Goal: Information Seeking & Learning: Learn about a topic

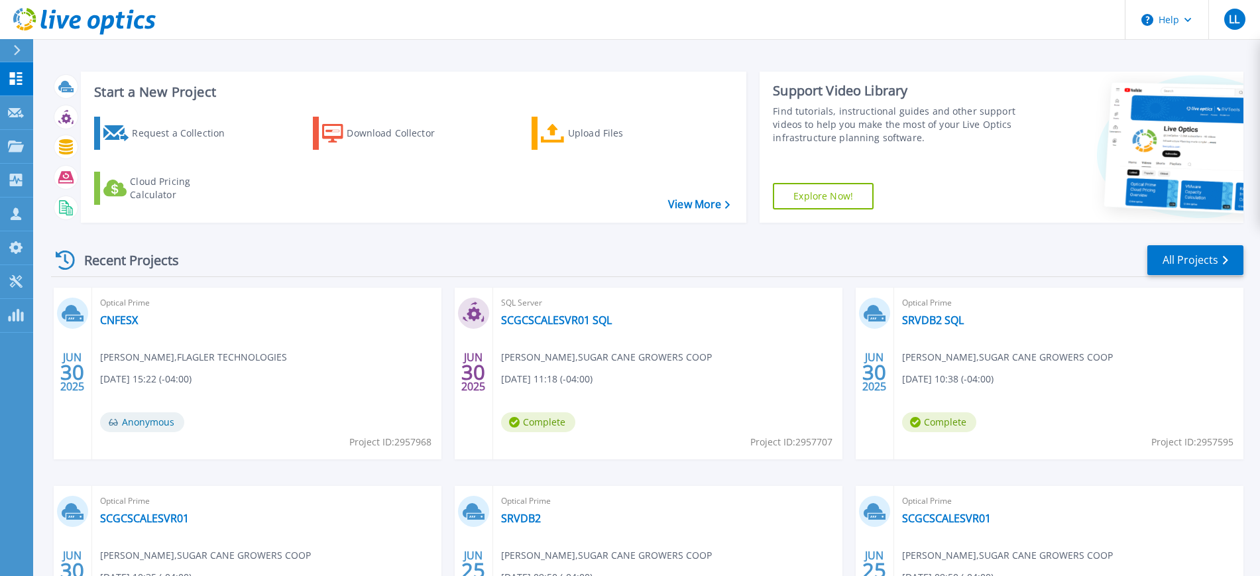
click at [560, 330] on div "SQL Server SCGCSCALESVR01 SQL Juan Andrade , SUGAR CANE GROWERS COOP 06/30/2025…" at bounding box center [667, 374] width 349 height 172
click at [570, 320] on link "SCGCSCALESVR01 SQL" at bounding box center [556, 319] width 111 height 13
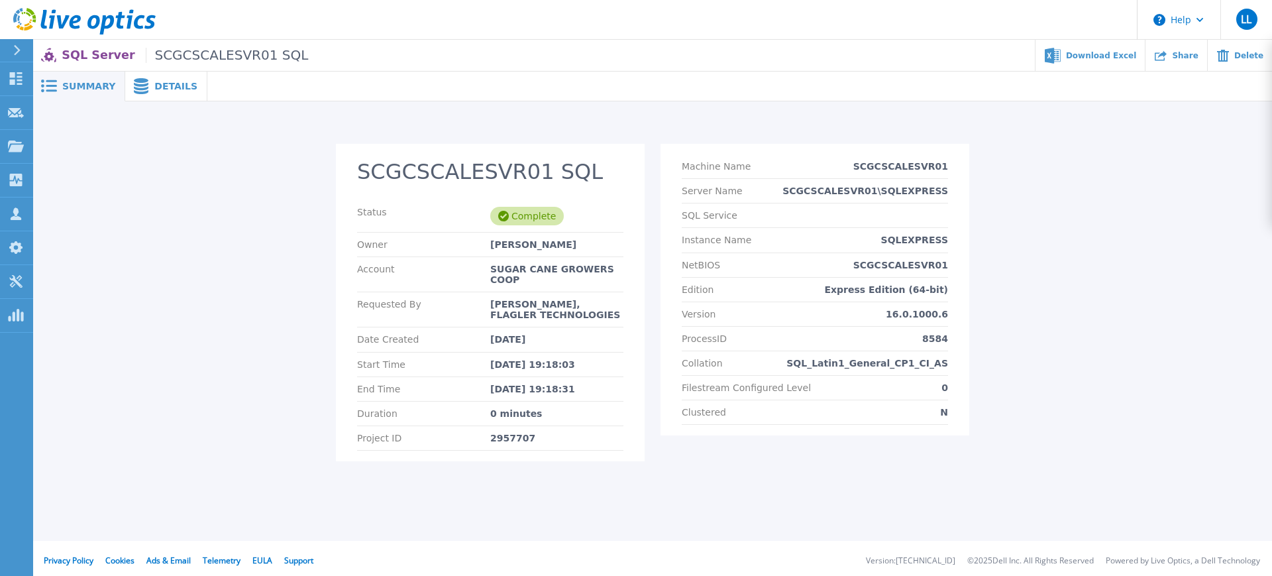
click at [156, 85] on span "Details" at bounding box center [175, 86] width 43 height 9
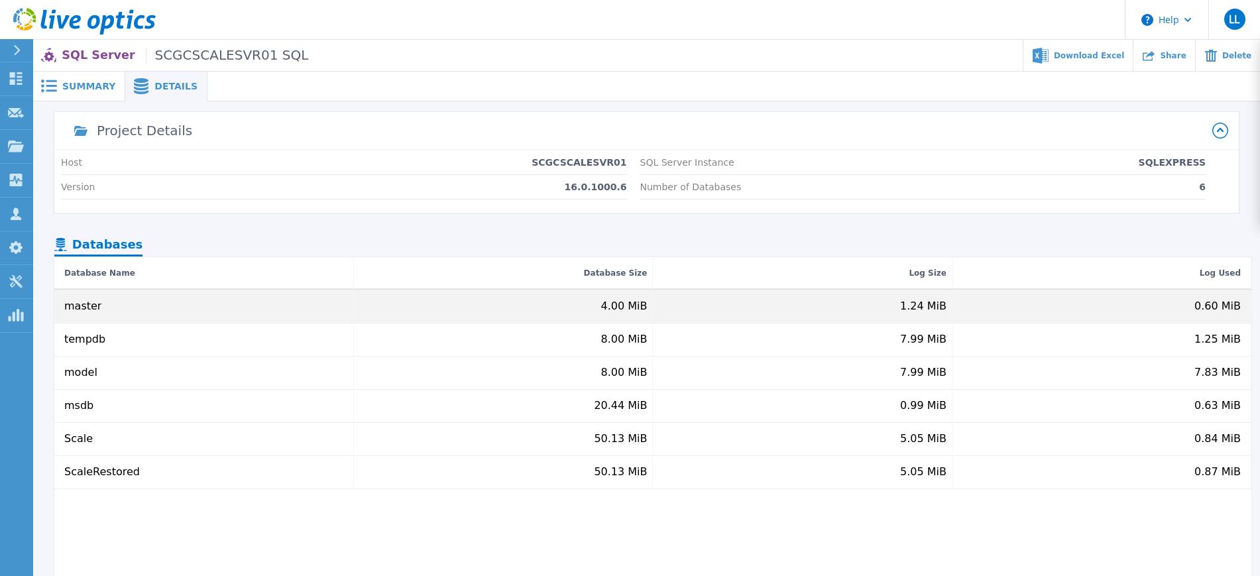
click at [514, 307] on div "4.00 MiB" at bounding box center [504, 306] width 300 height 32
click at [319, 296] on div "master" at bounding box center [204, 306] width 300 height 32
click at [80, 306] on div "master" at bounding box center [82, 306] width 37 height 12
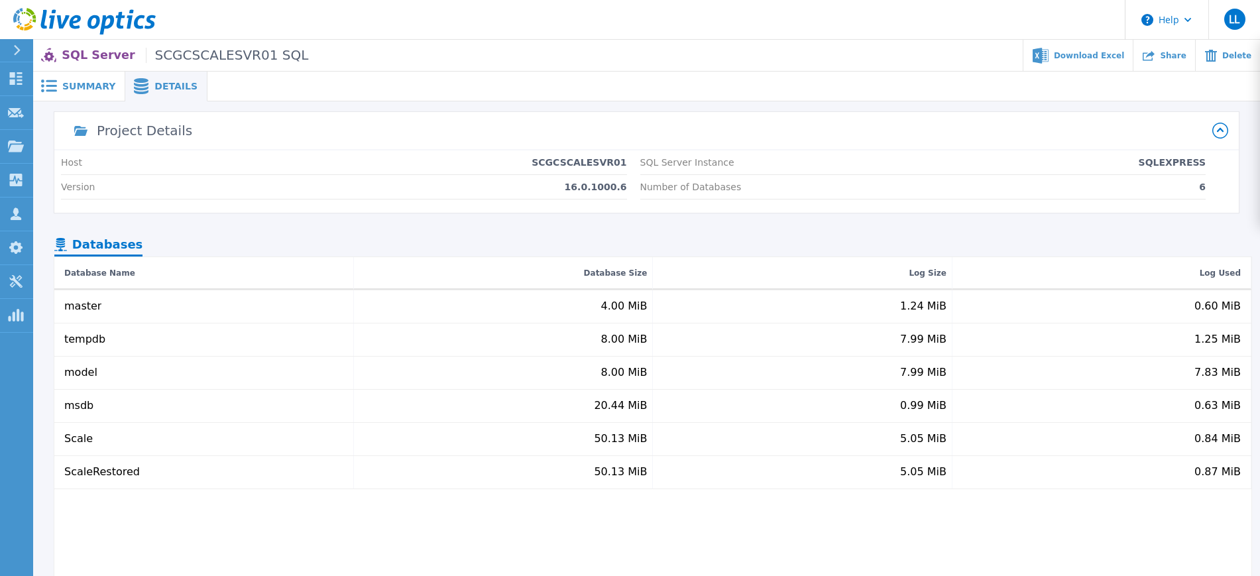
click at [732, 188] on div "Number of Databases 6" at bounding box center [923, 187] width 566 height 25
click at [707, 165] on p "SQL Server Instance" at bounding box center [687, 162] width 94 height 11
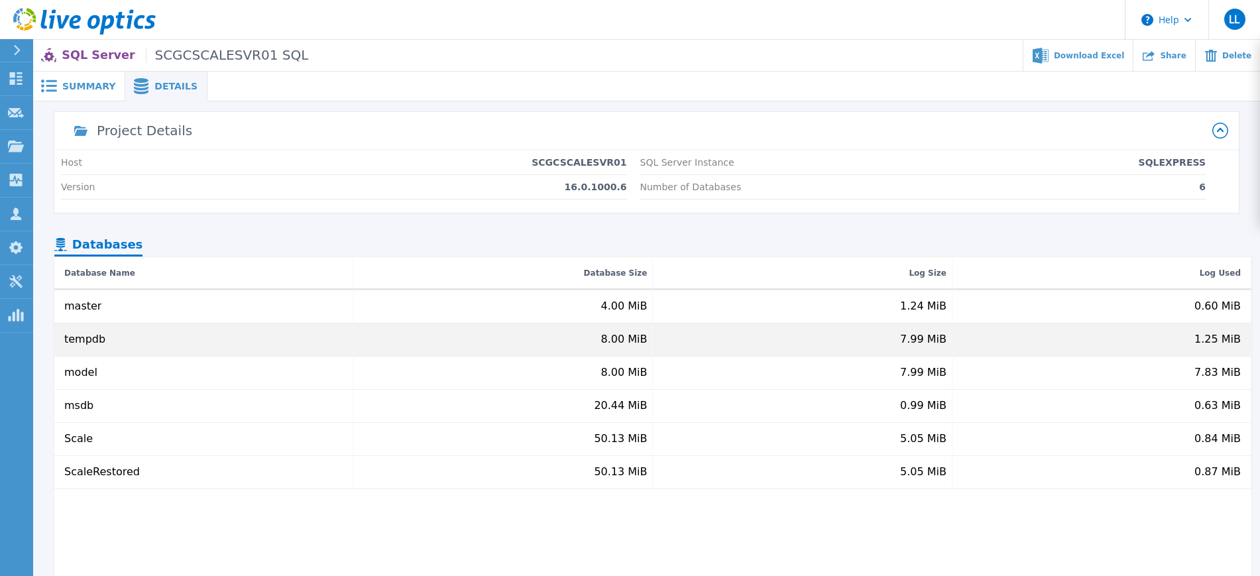
click at [243, 343] on div "tempdb" at bounding box center [204, 339] width 300 height 32
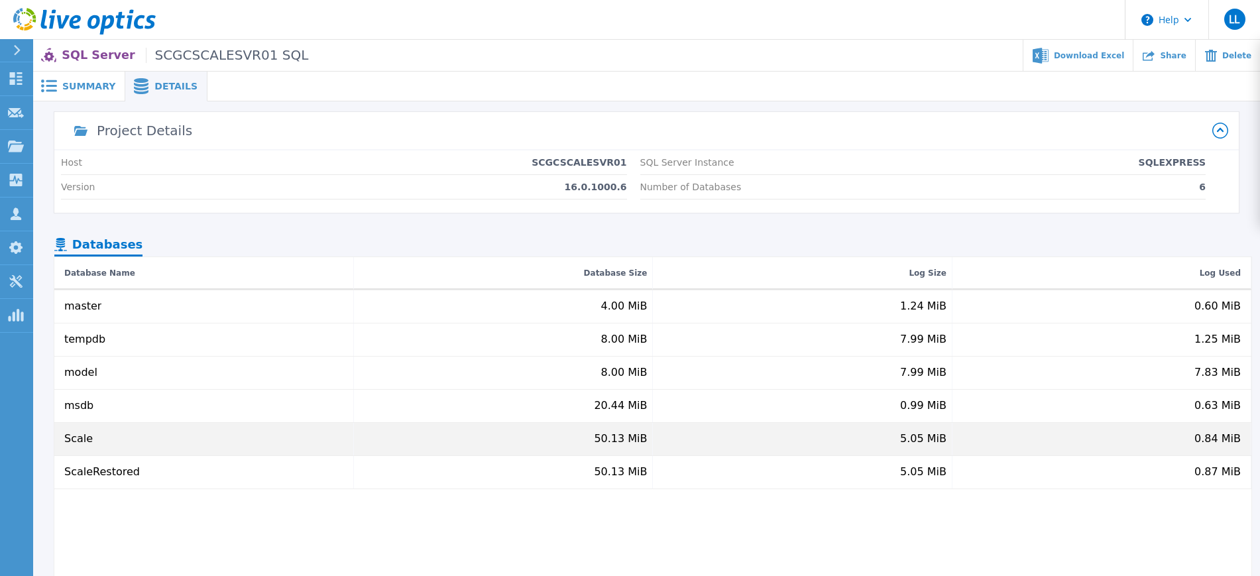
click at [134, 432] on div "Scale" at bounding box center [204, 439] width 300 height 32
click at [88, 439] on div "Scale" at bounding box center [204, 439] width 300 height 32
click at [88, 439] on div "Scale" at bounding box center [78, 439] width 28 height 12
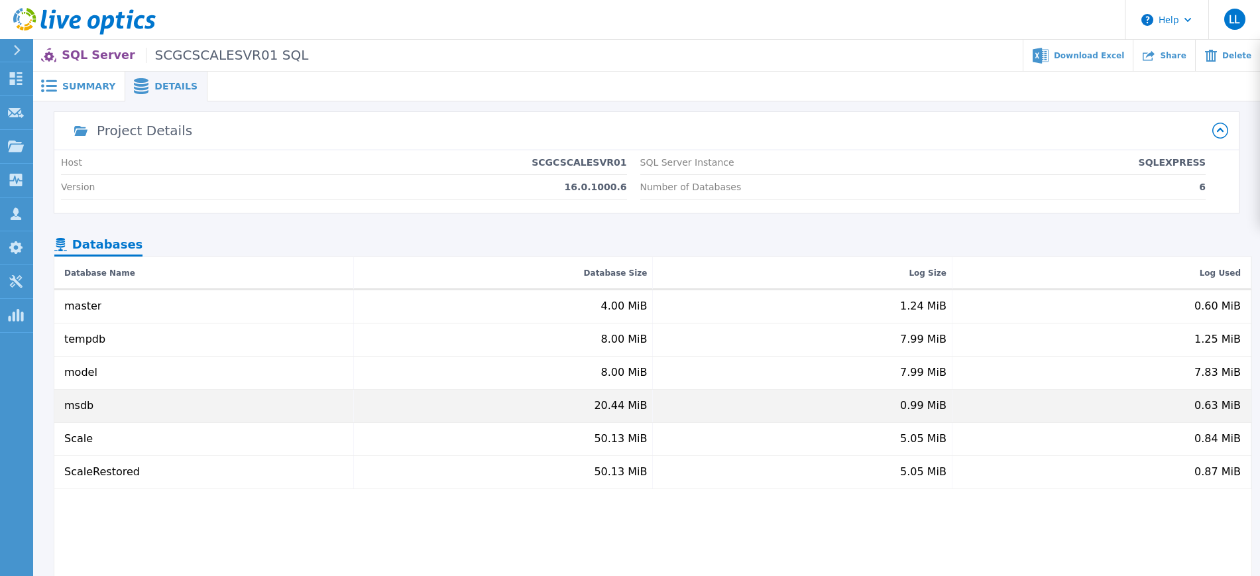
click at [87, 394] on div "msdb" at bounding box center [204, 406] width 300 height 32
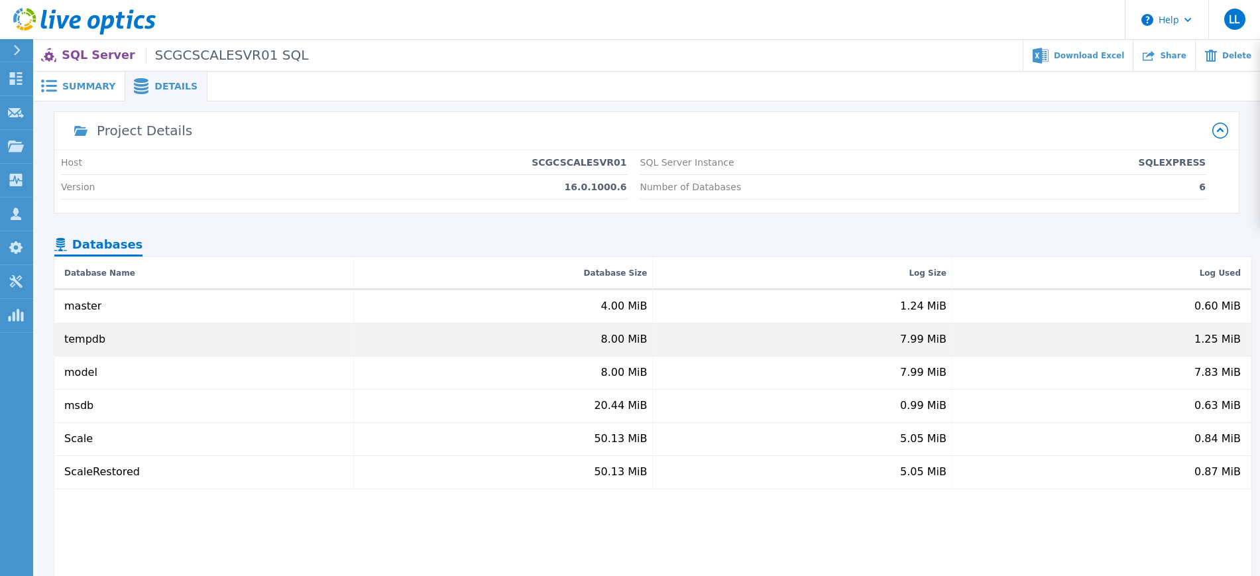
click at [78, 342] on div "tempdb" at bounding box center [84, 339] width 41 height 12
click at [78, 337] on div "tempdb" at bounding box center [84, 339] width 41 height 12
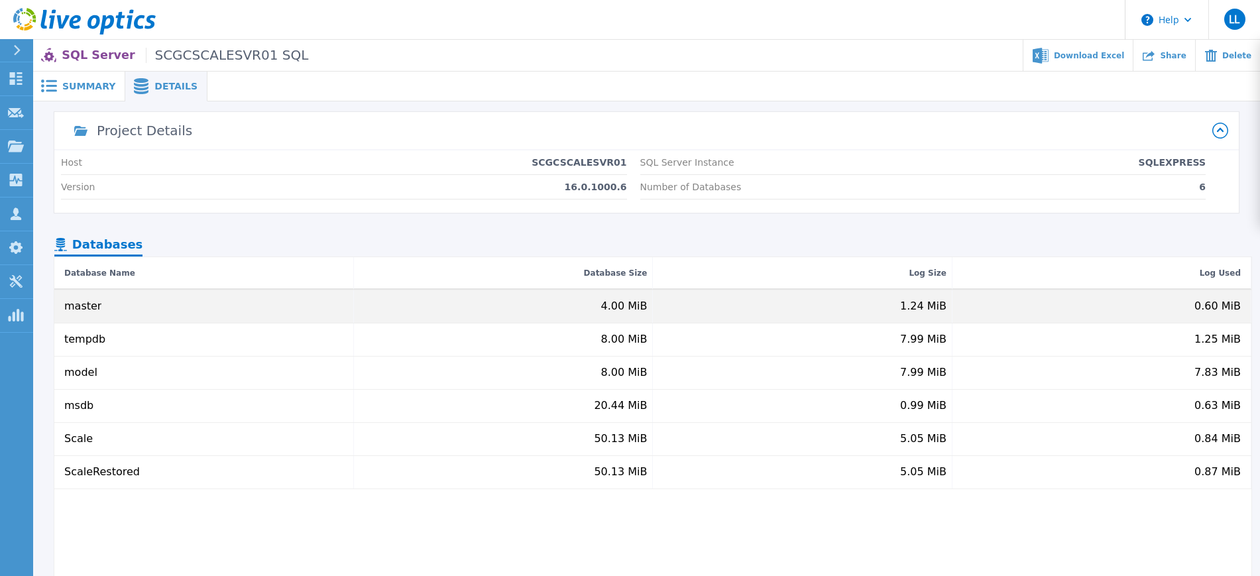
click at [83, 300] on div "master" at bounding box center [82, 306] width 37 height 12
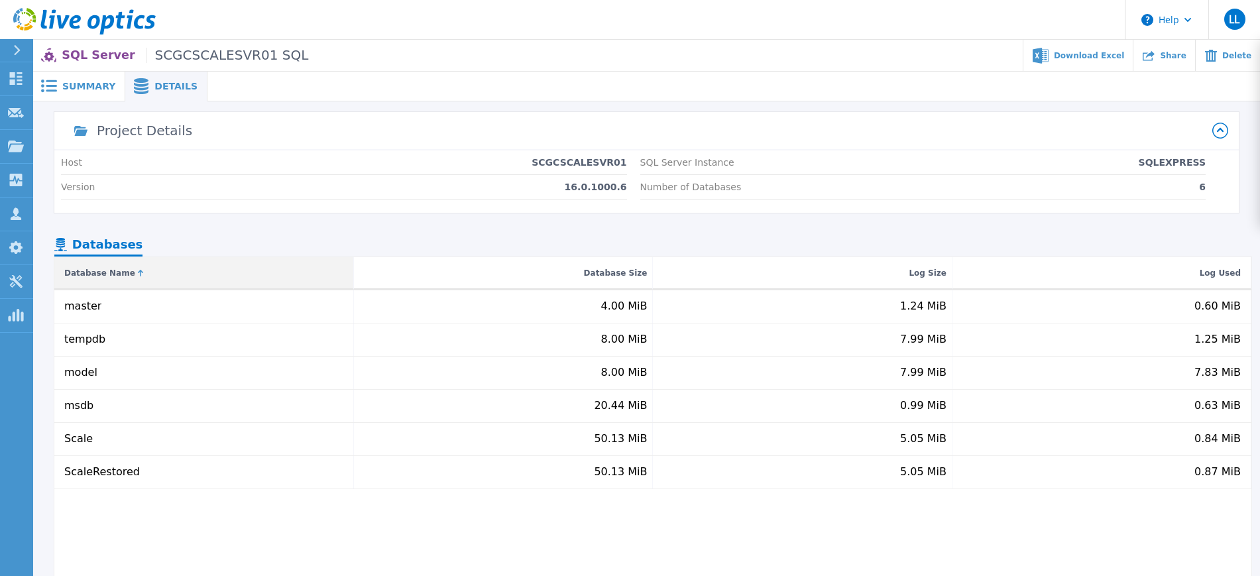
click at [89, 283] on div "Database Name" at bounding box center [204, 273] width 300 height 32
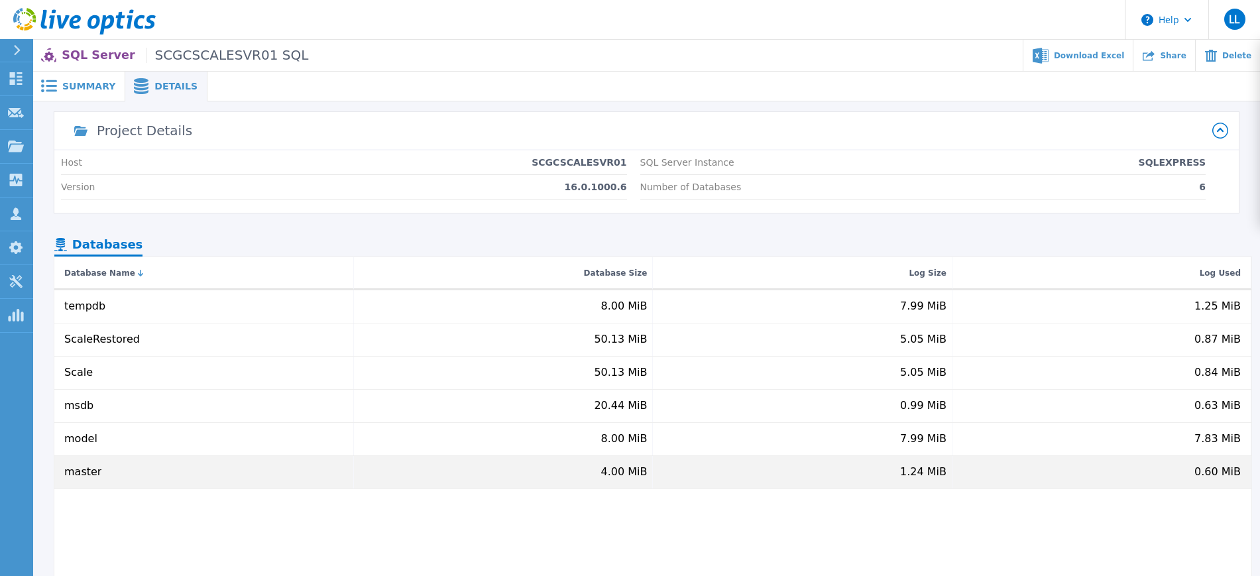
click at [92, 457] on div "master" at bounding box center [204, 472] width 300 height 32
click at [93, 461] on div "master" at bounding box center [204, 472] width 300 height 32
click at [99, 467] on div "master" at bounding box center [204, 472] width 300 height 32
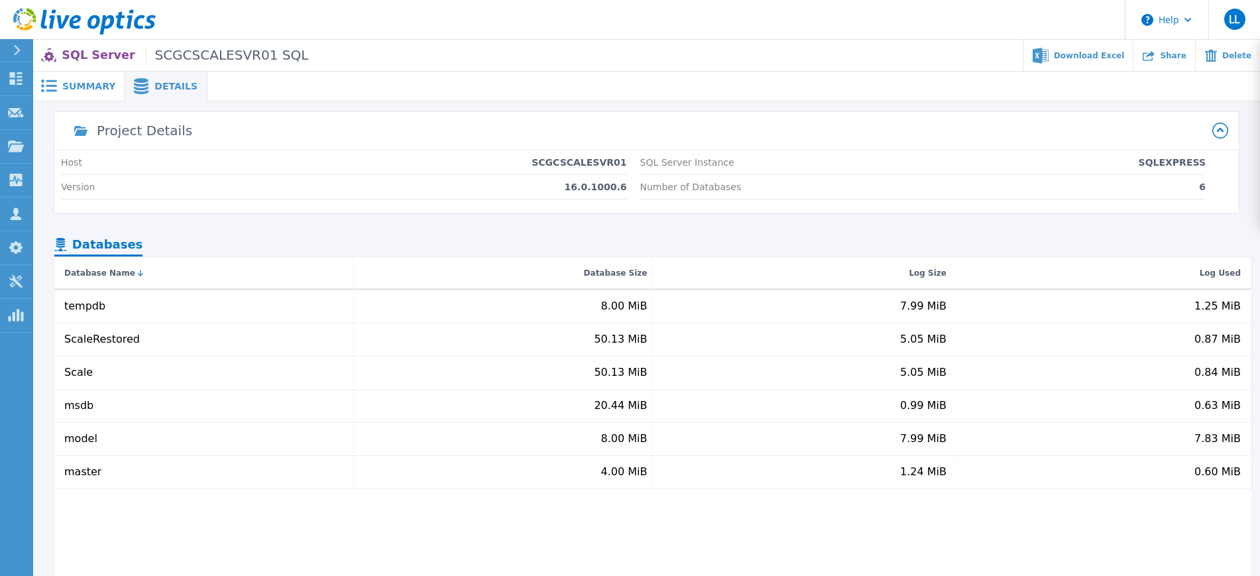
click at [98, 91] on span "Summary" at bounding box center [88, 86] width 53 height 9
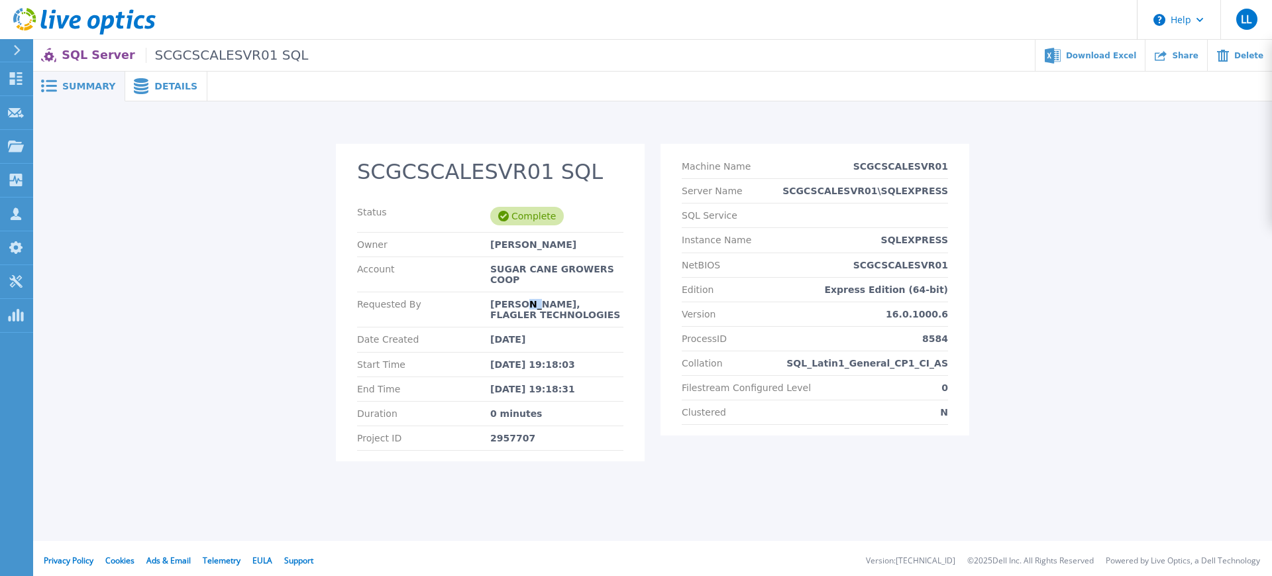
click at [526, 292] on div "Requested By Luis Llompart, FLAGLER TECHNOLOGIES" at bounding box center [490, 309] width 266 height 35
click at [600, 278] on div "Account SUGAR CANE GROWERS COOP" at bounding box center [490, 274] width 266 height 35
drag, startPoint x: 600, startPoint y: 278, endPoint x: 809, endPoint y: 246, distance: 211.9
click at [606, 279] on div "Account SUGAR CANE GROWERS COOP" at bounding box center [490, 274] width 266 height 35
click at [912, 172] on div "Machine Name SCGCSCALESVR01" at bounding box center [815, 166] width 266 height 25
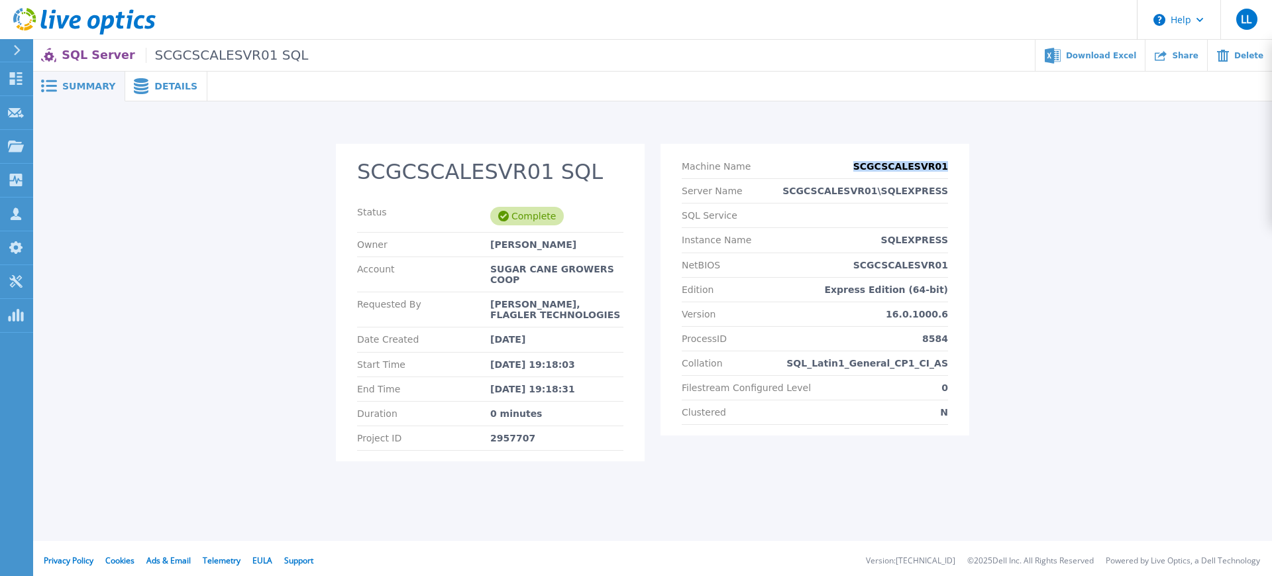
click at [912, 172] on div "Machine Name SCGCSCALESVR01" at bounding box center [815, 166] width 266 height 25
click at [918, 203] on div "SQL Service" at bounding box center [815, 215] width 266 height 25
click at [897, 346] on div "ProcessID 8584" at bounding box center [815, 339] width 266 height 25
click at [917, 412] on div "Clustered N" at bounding box center [815, 412] width 266 height 25
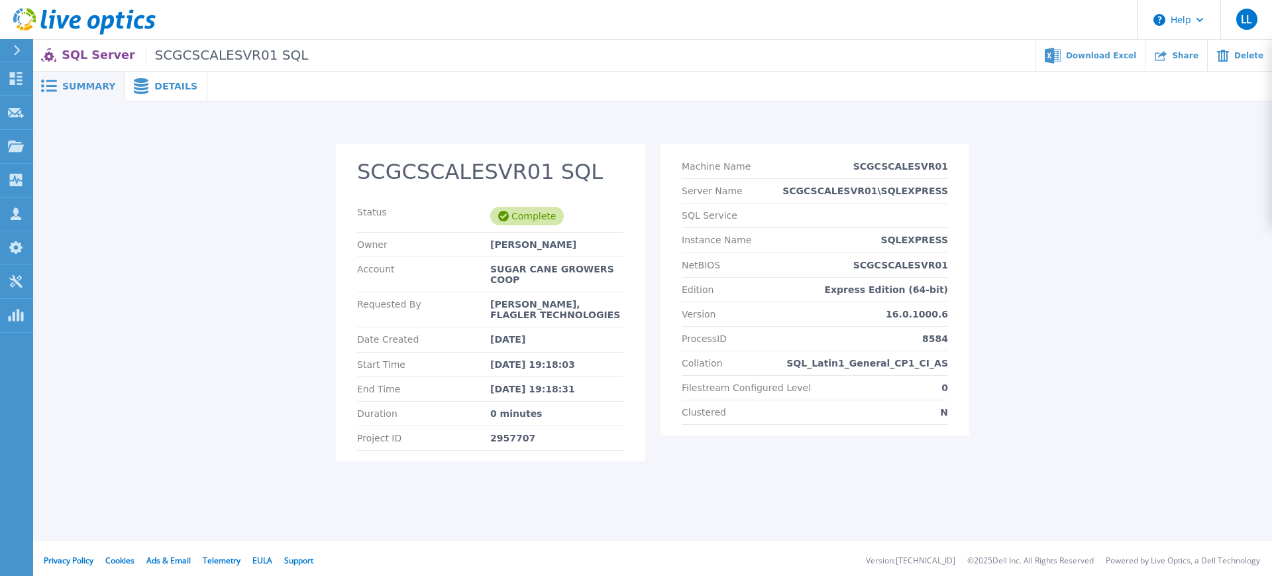
click at [944, 386] on p "0" at bounding box center [945, 387] width 7 height 11
click at [922, 378] on div "Filestream Configured Level 0" at bounding box center [815, 388] width 266 height 25
click at [771, 392] on div "Filestream Configured Level 0" at bounding box center [815, 388] width 266 height 25
click at [770, 392] on p "Filestream Configured Level" at bounding box center [746, 387] width 129 height 11
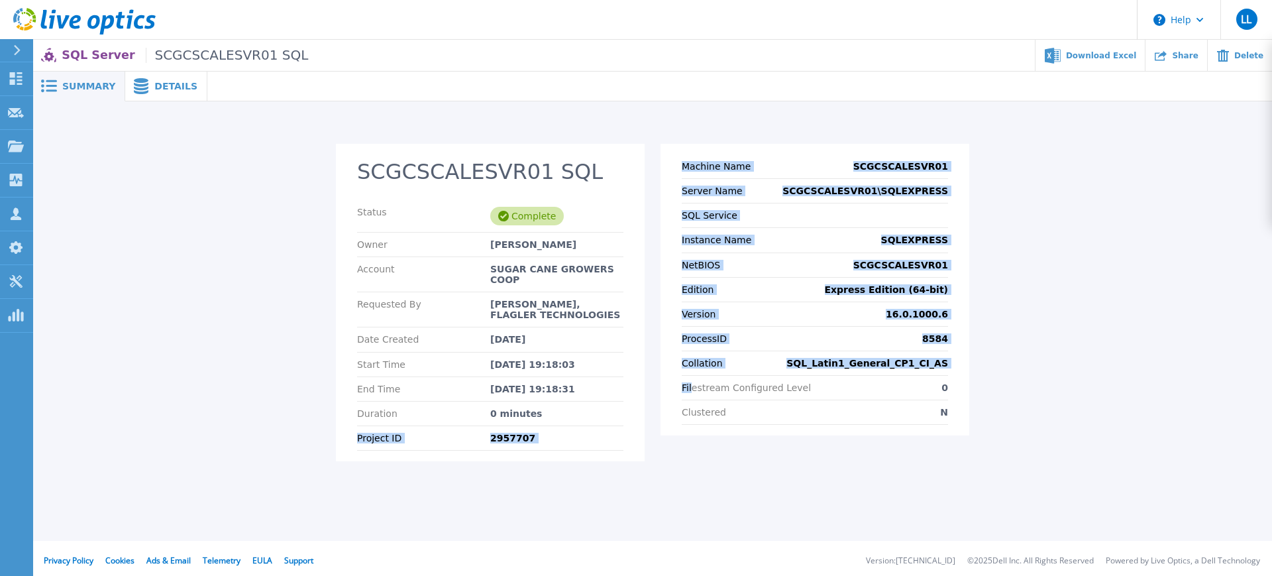
drag, startPoint x: 620, startPoint y: 400, endPoint x: 590, endPoint y: 403, distance: 30.0
click at [608, 401] on div "SCGCSCALESVR01 SQL Status Complete Owner Juan Andrade Account SUGAR CANE GROWER…" at bounding box center [653, 310] width 634 height 333
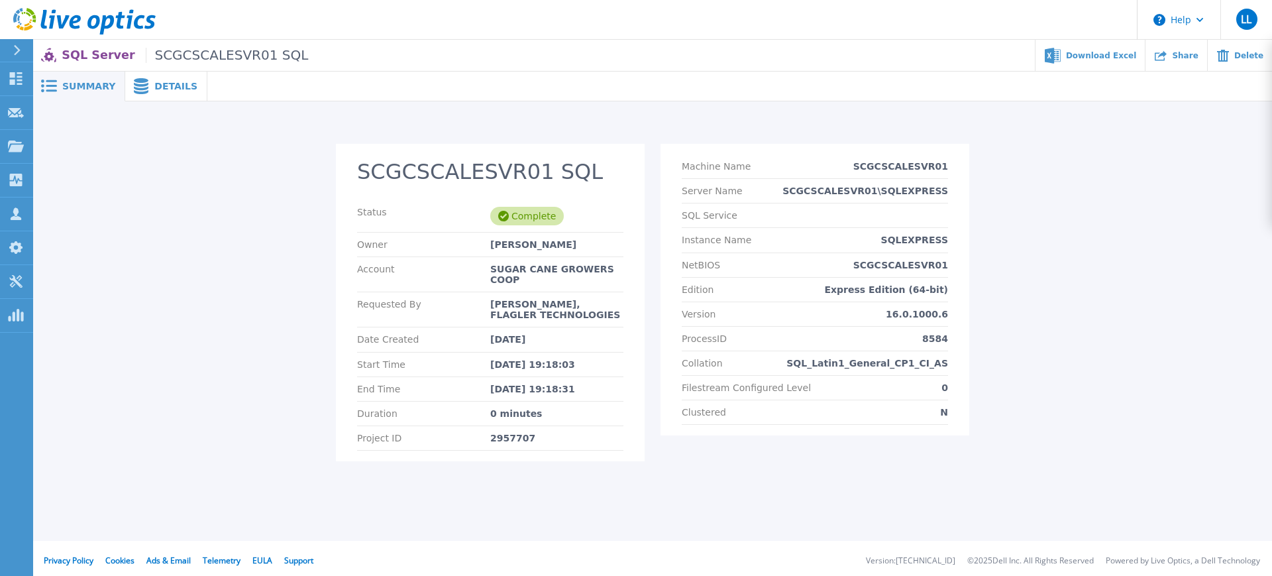
click at [537, 384] on div "Jun 30, 2025 19:18:31" at bounding box center [556, 389] width 133 height 11
click at [528, 269] on div "SUGAR CANE GROWERS COOP" at bounding box center [556, 274] width 133 height 21
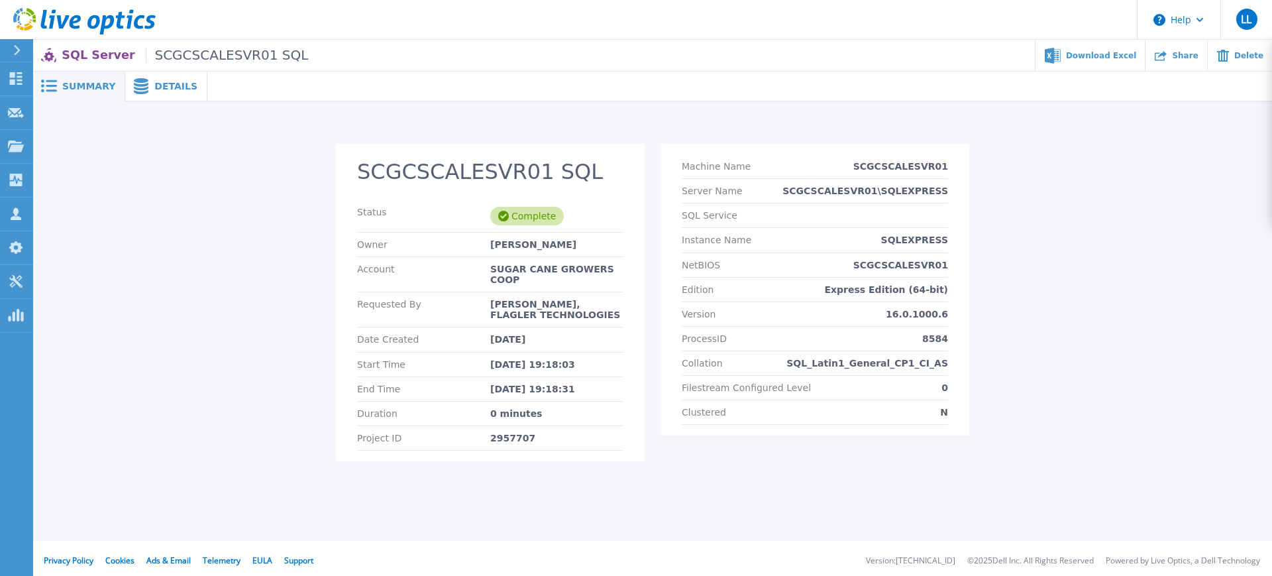
click at [593, 384] on div "Jun 30, 2025 19:18:31" at bounding box center [556, 389] width 133 height 11
drag, startPoint x: 518, startPoint y: 390, endPoint x: 528, endPoint y: 400, distance: 13.6
click at [519, 402] on div "Duration 0 minutes" at bounding box center [490, 414] width 266 height 25
click at [533, 411] on div "Duration 0 minutes" at bounding box center [490, 414] width 266 height 25
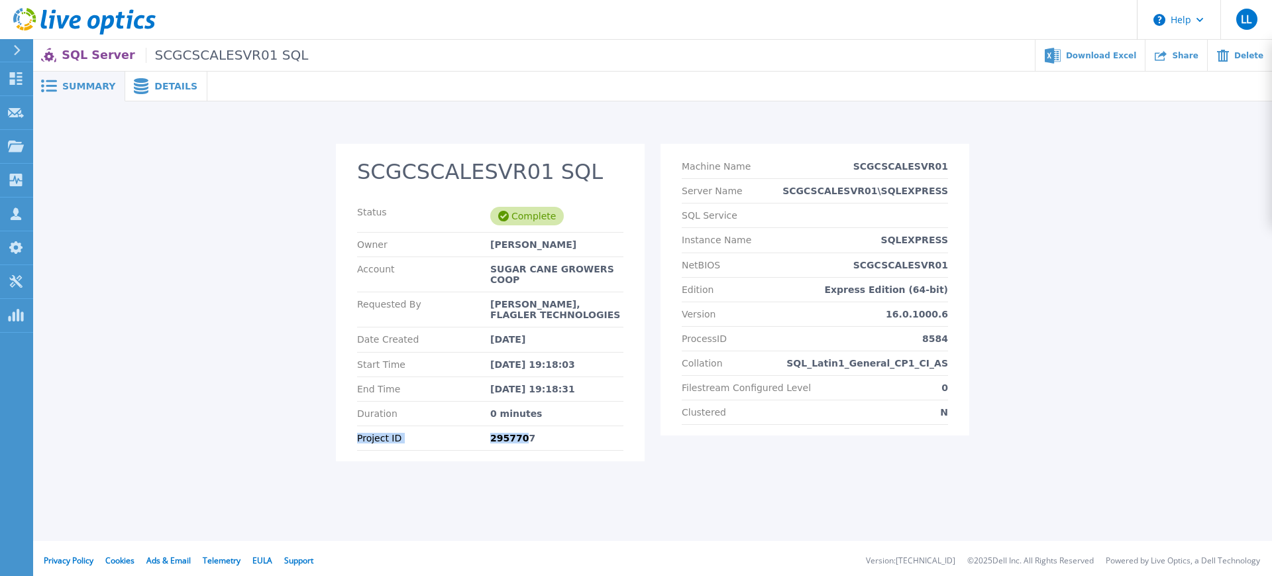
drag, startPoint x: 533, startPoint y: 411, endPoint x: 404, endPoint y: 442, distance: 132.9
click at [517, 421] on section "SCGCSCALESVR01 SQL Status Complete Owner Juan Andrade Account SUGAR CANE GROWER…" at bounding box center [490, 302] width 309 height 317
click at [136, 90] on icon at bounding box center [141, 86] width 16 height 16
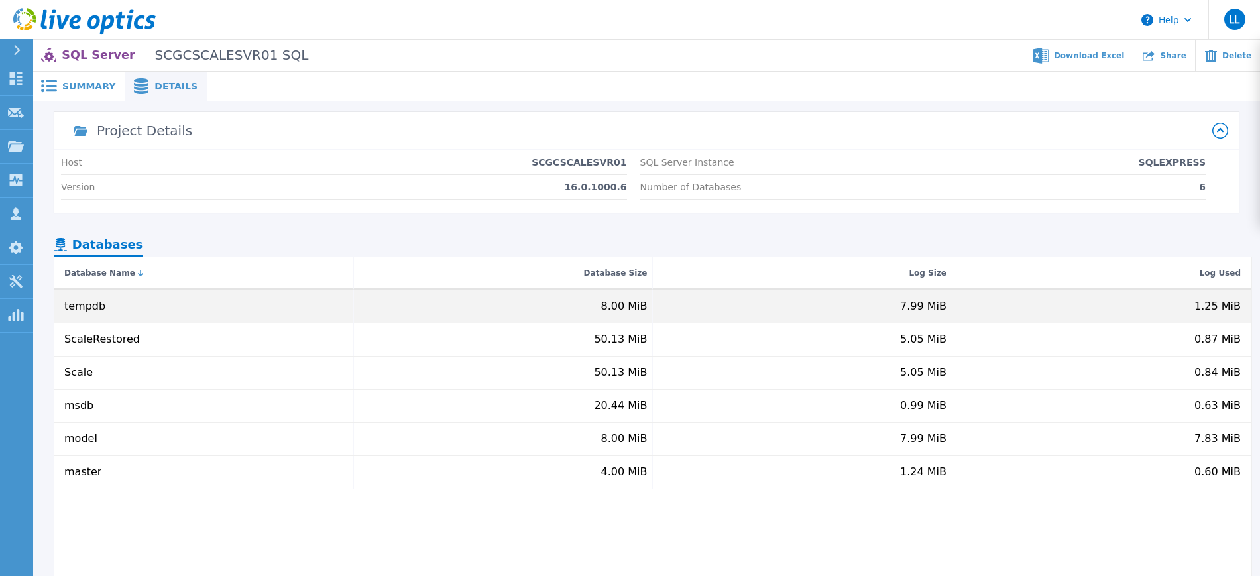
click at [109, 311] on div "tempdb" at bounding box center [204, 306] width 300 height 32
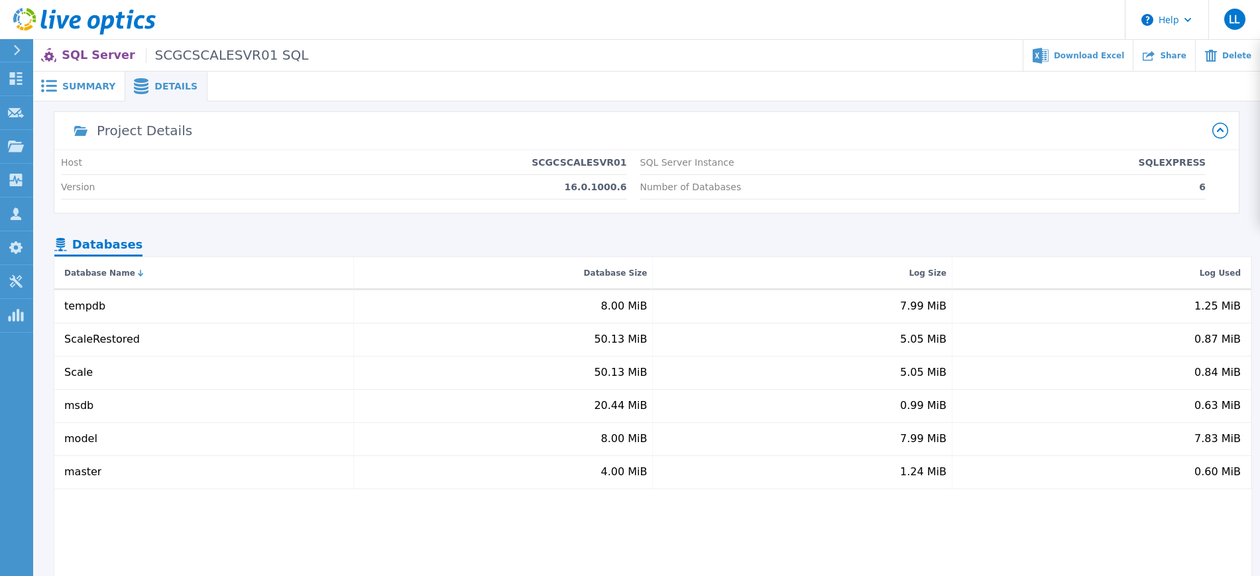
click at [89, 52] on p "SQL Server SCGCSCALESVR01 SQL" at bounding box center [185, 55] width 247 height 15
click at [28, 81] on link "Dashboard Dashboard" at bounding box center [16, 79] width 33 height 34
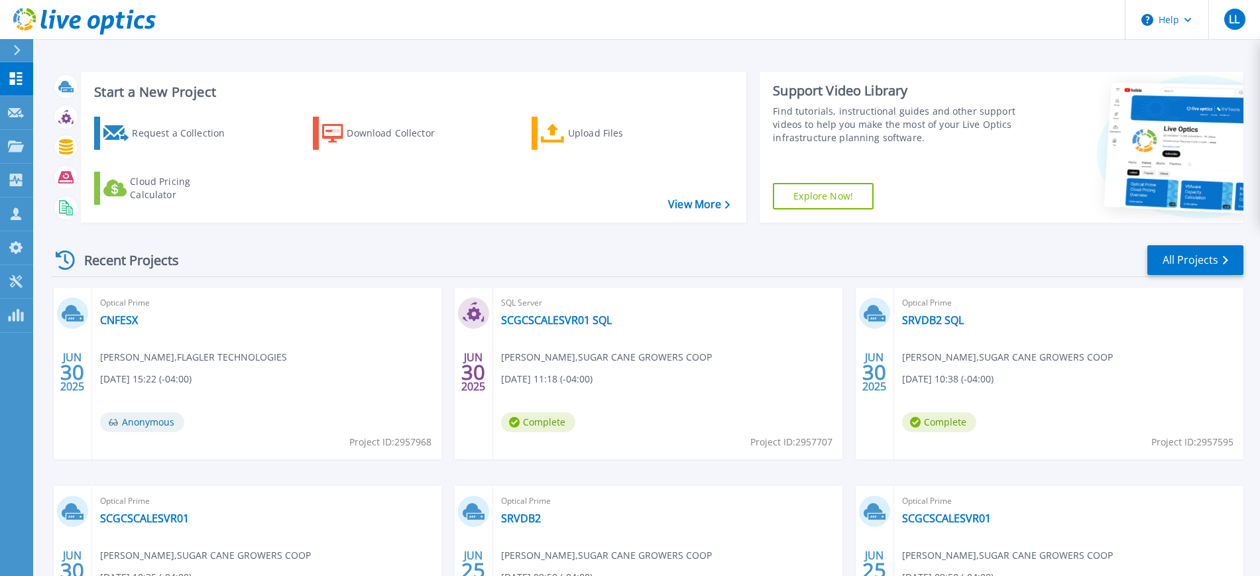
scroll to position [158, 0]
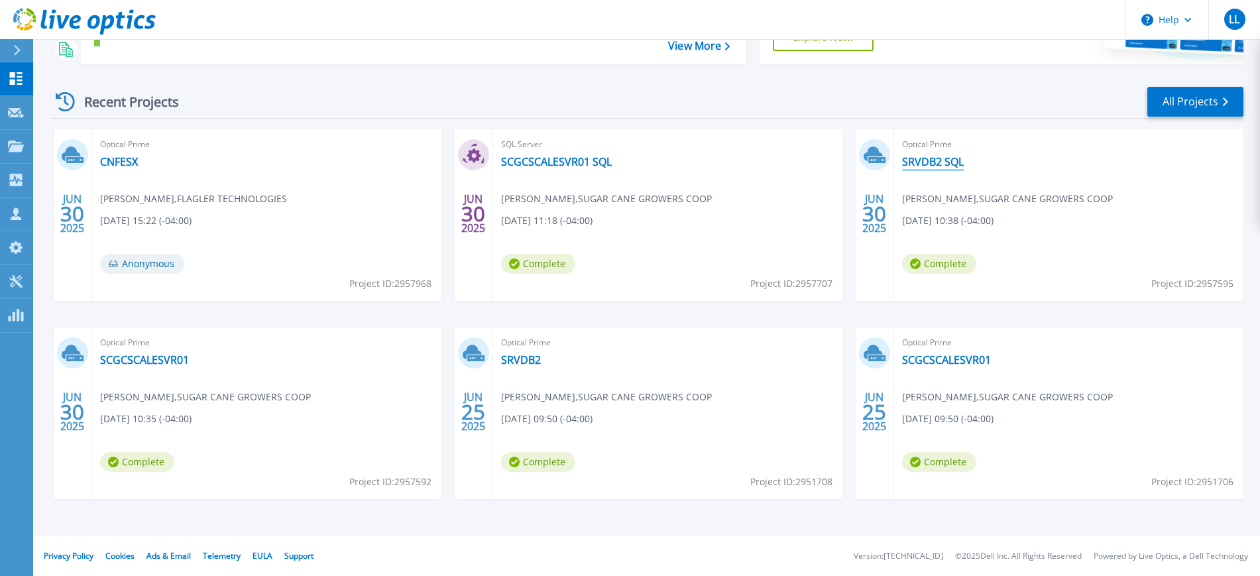
click at [947, 168] on link "SRVDB2 SQL" at bounding box center [933, 161] width 62 height 13
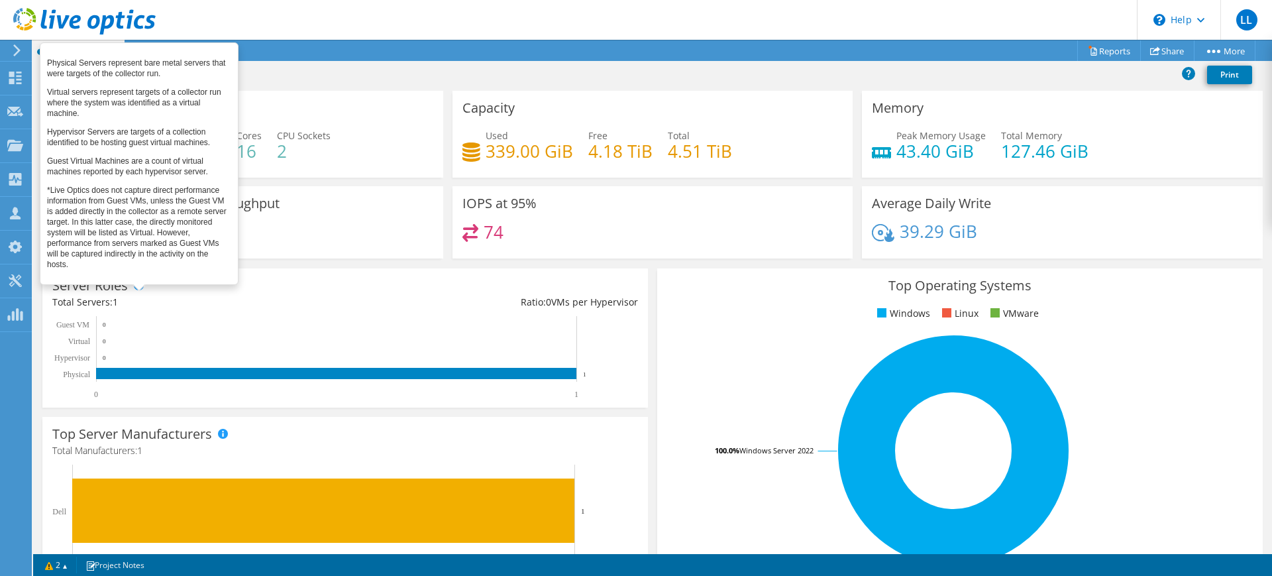
click at [136, 286] on span at bounding box center [138, 284] width 9 height 9
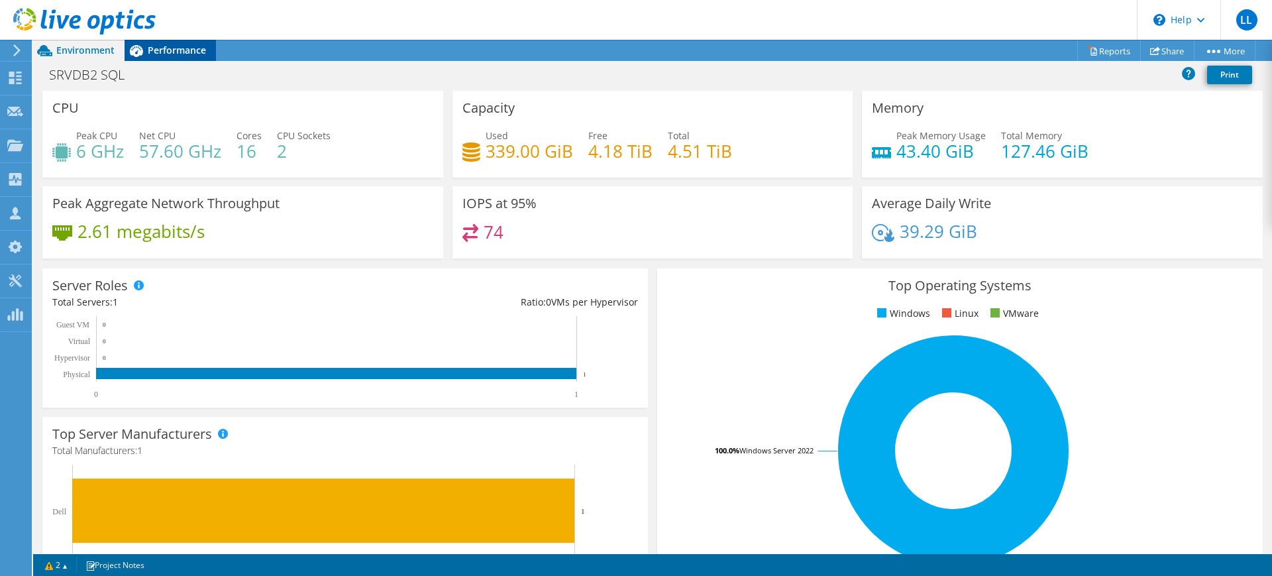
click at [173, 56] on span "Performance" at bounding box center [177, 50] width 58 height 13
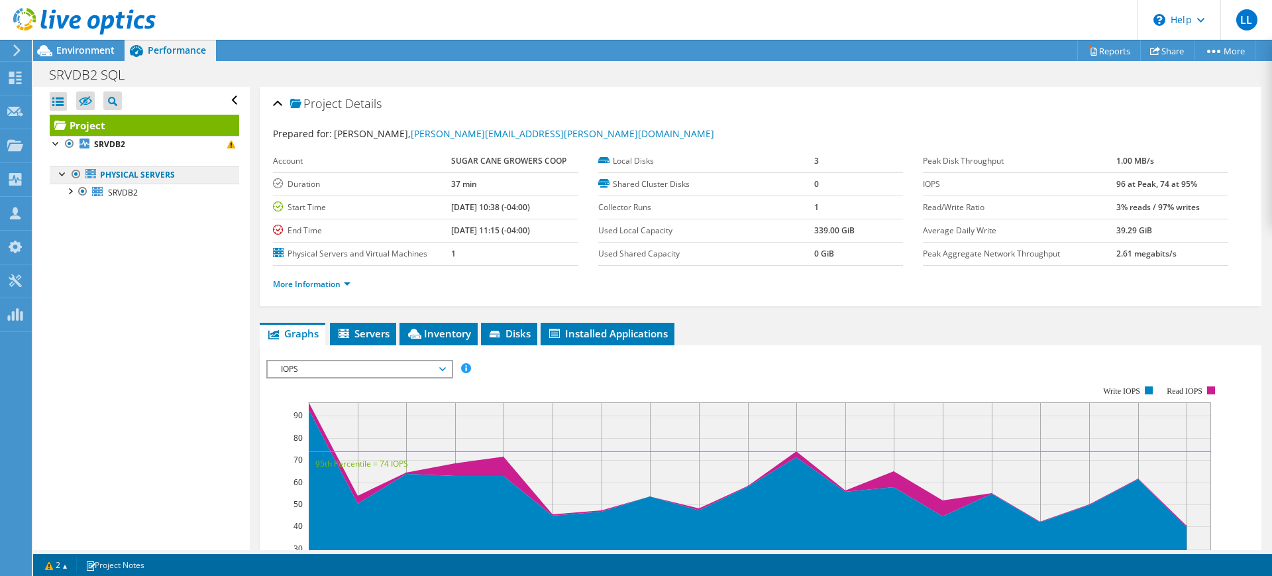
click at [142, 180] on link "Physical Servers" at bounding box center [145, 174] width 190 height 17
click at [87, 190] on div at bounding box center [82, 192] width 13 height 16
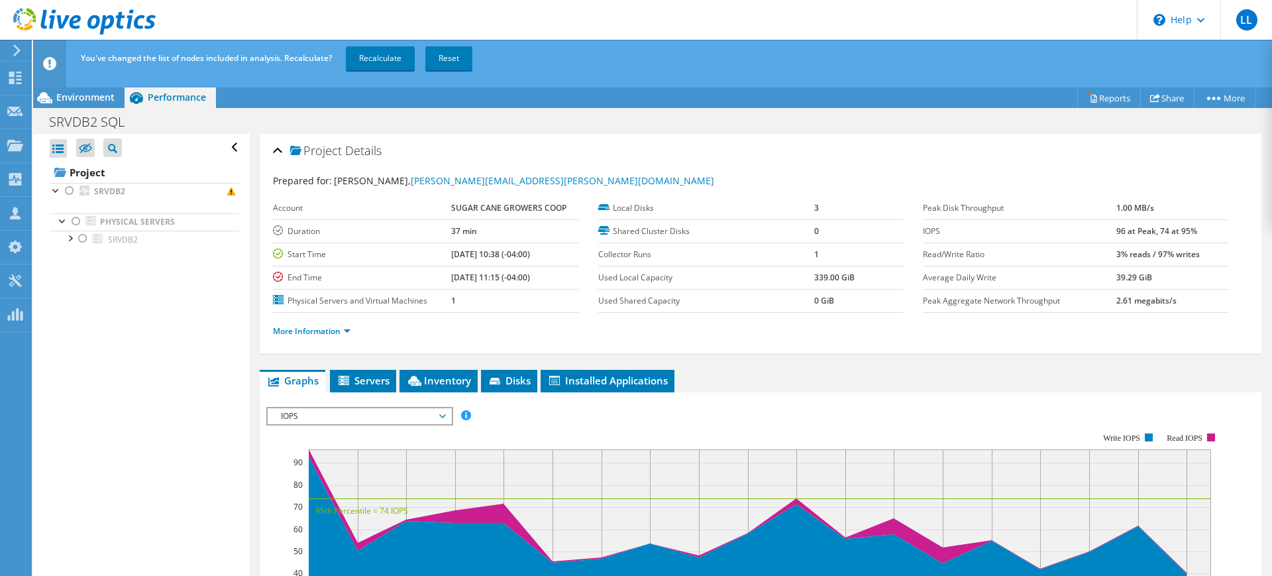
click at [65, 250] on ul "Physical Servers SRVDB2 0 S: 1 C:" at bounding box center [145, 230] width 190 height 61
click at [76, 238] on div at bounding box center [69, 237] width 13 height 13
click at [68, 238] on div at bounding box center [69, 237] width 13 height 13
click at [69, 240] on div at bounding box center [69, 237] width 13 height 13
click at [142, 314] on link "Network Interfaces" at bounding box center [145, 308] width 190 height 17
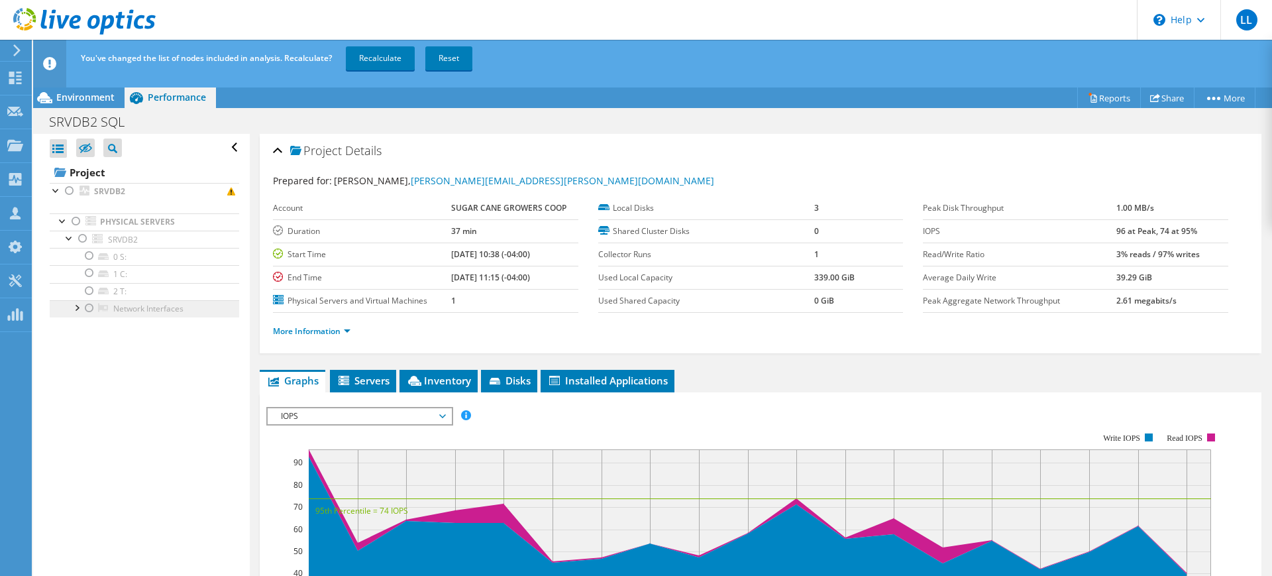
click at [64, 306] on link "Network Interfaces" at bounding box center [145, 308] width 190 height 17
click at [76, 305] on div at bounding box center [76, 306] width 13 height 13
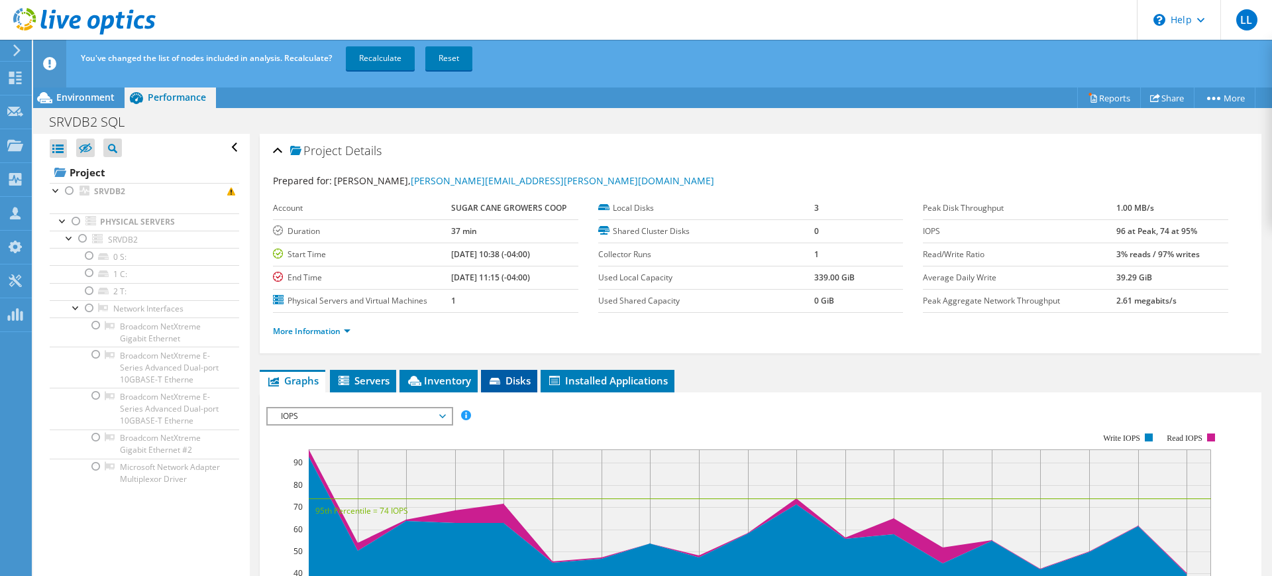
drag, startPoint x: 494, startPoint y: 394, endPoint x: 498, endPoint y: 387, distance: 8.1
click at [498, 387] on li "Disks" at bounding box center [509, 381] width 56 height 23
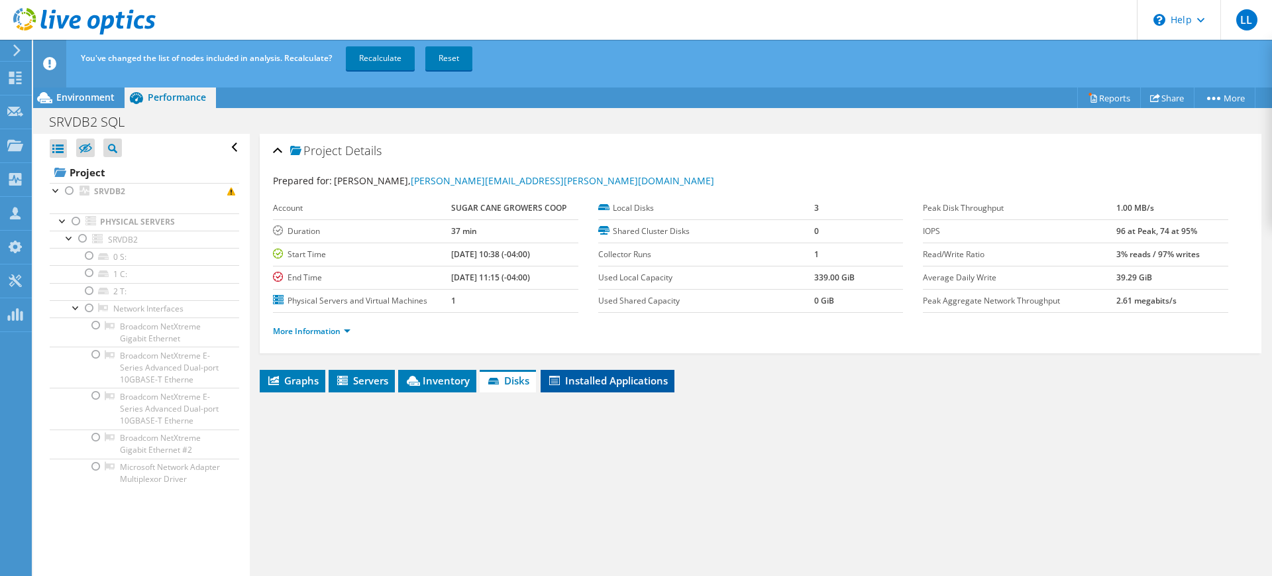
click at [634, 387] on li "Installed Applications" at bounding box center [608, 381] width 134 height 23
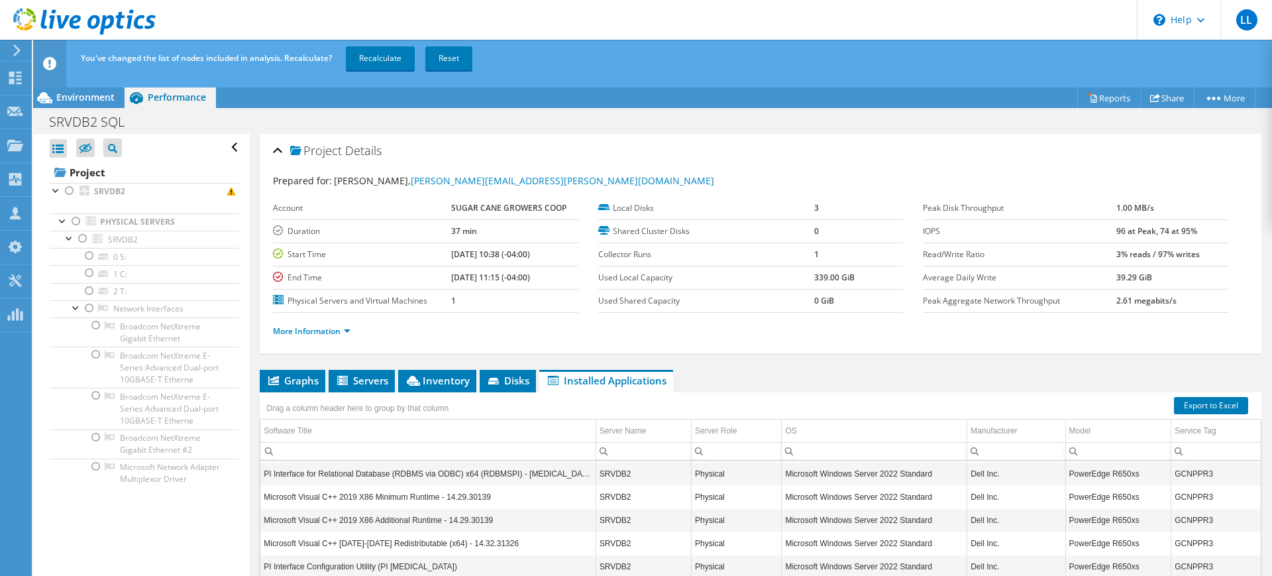
scroll to position [924, 0]
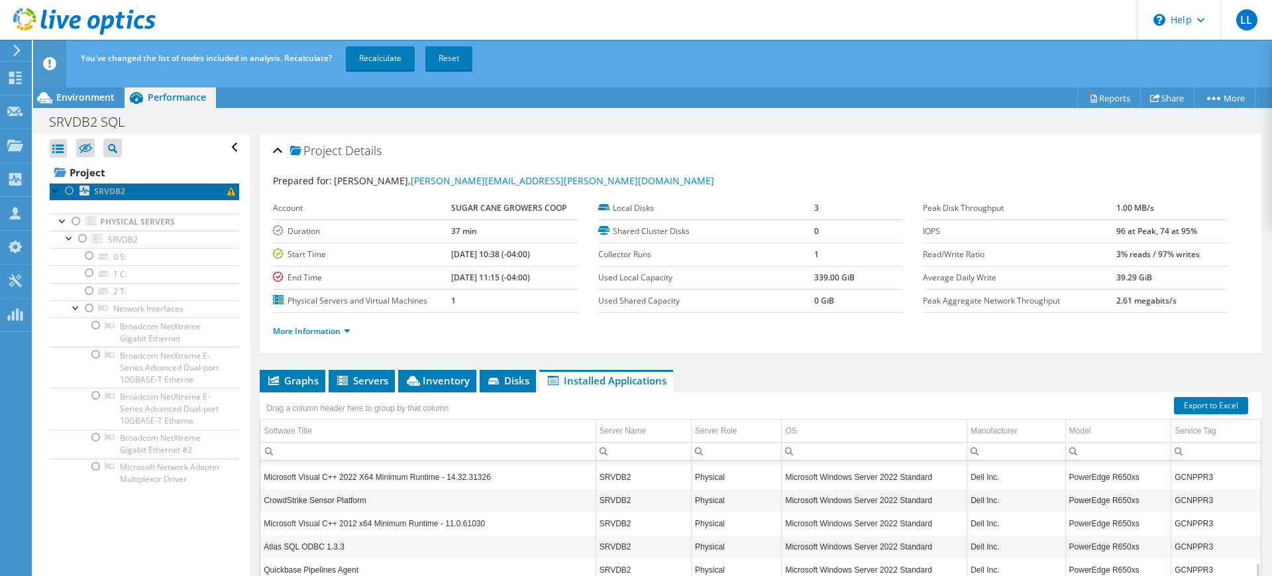
click at [216, 184] on link "SRVDB2" at bounding box center [145, 191] width 190 height 17
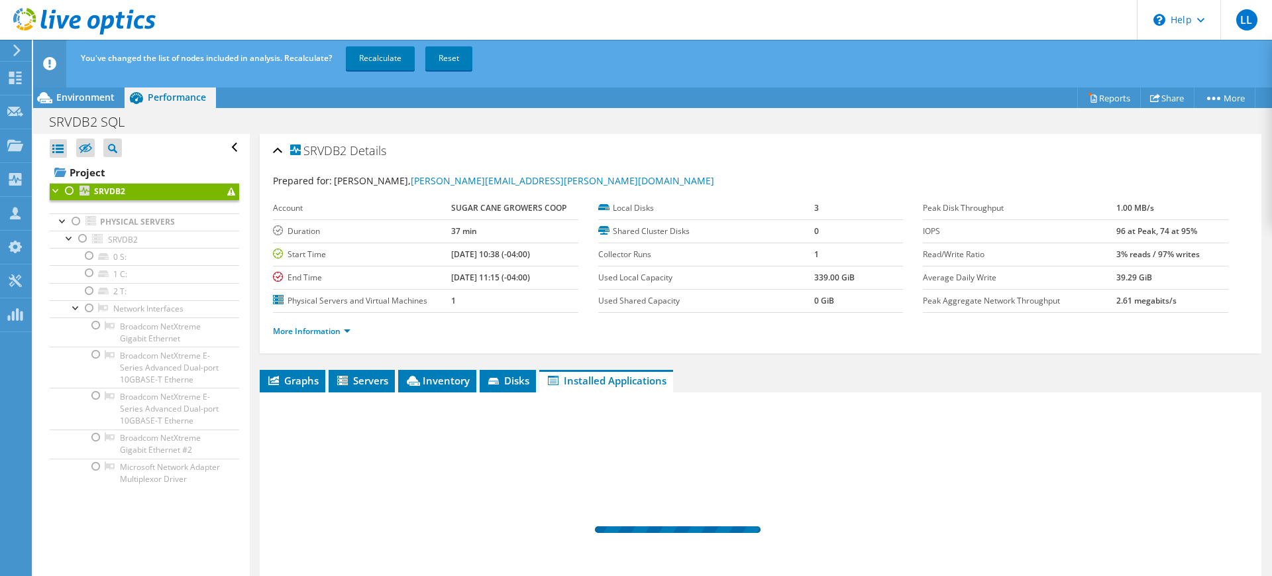
click at [227, 189] on span at bounding box center [231, 192] width 8 height 8
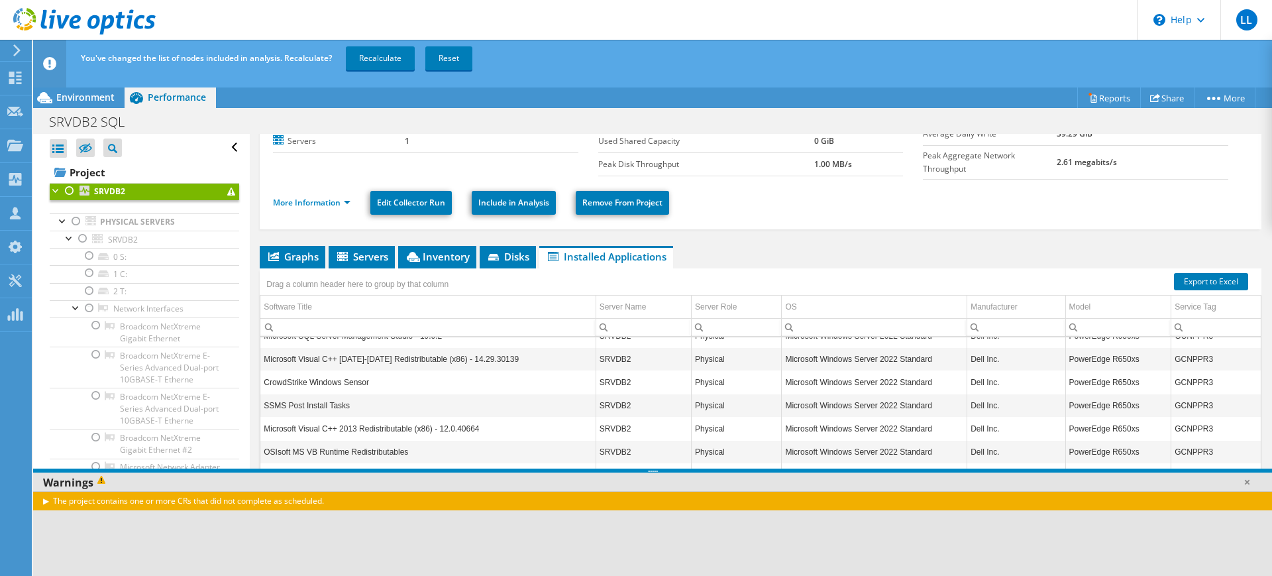
scroll to position [1719, 0]
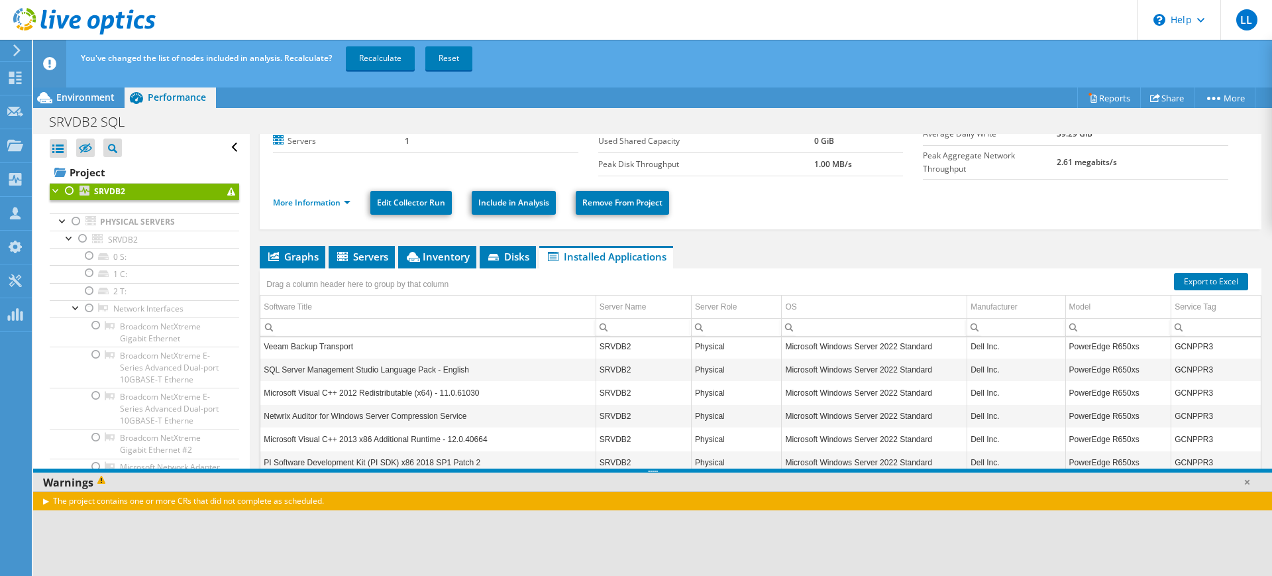
click at [355, 199] on li "More Information" at bounding box center [315, 202] width 85 height 15
click at [331, 197] on link "More Information" at bounding box center [312, 202] width 78 height 11
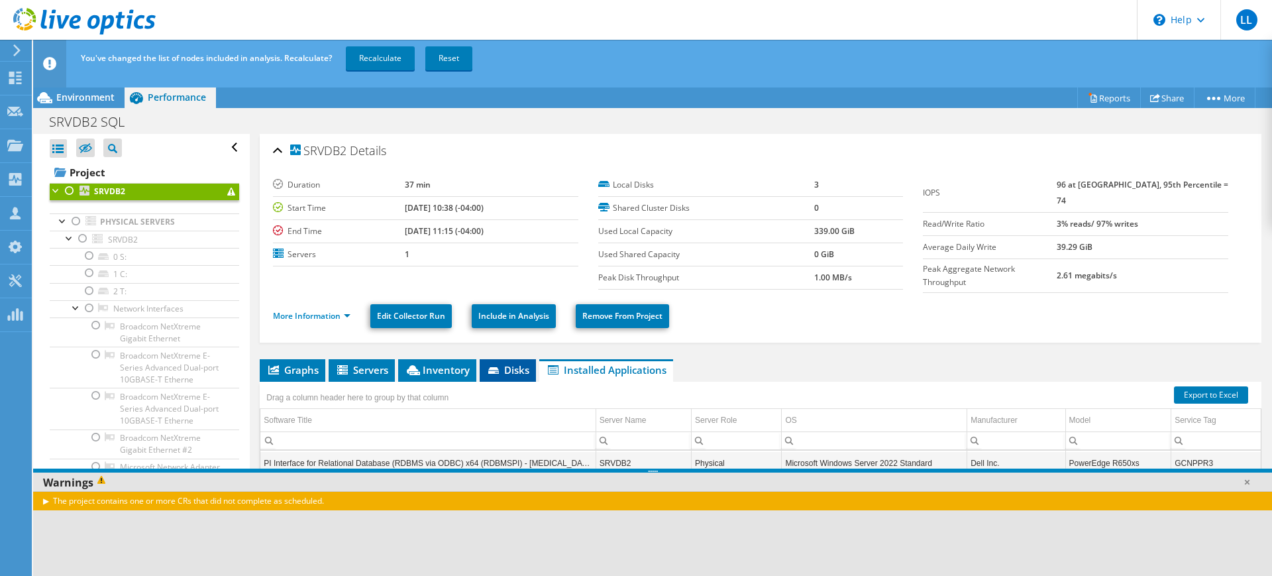
click at [516, 369] on span "Disks" at bounding box center [507, 369] width 43 height 13
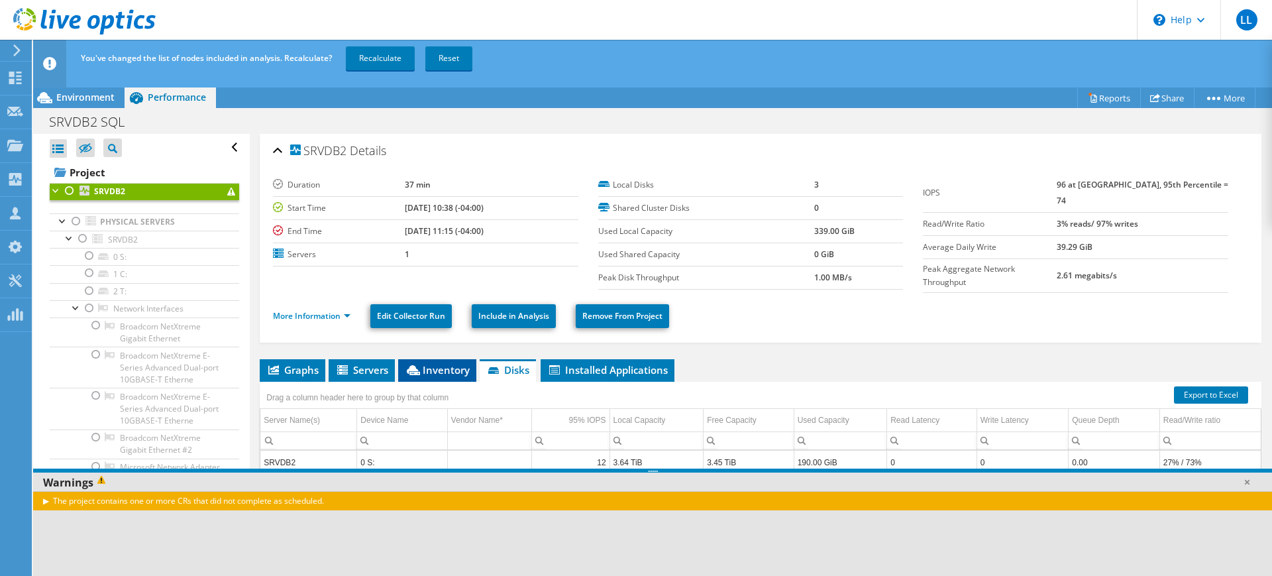
click at [429, 368] on span "Inventory" at bounding box center [437, 369] width 65 height 13
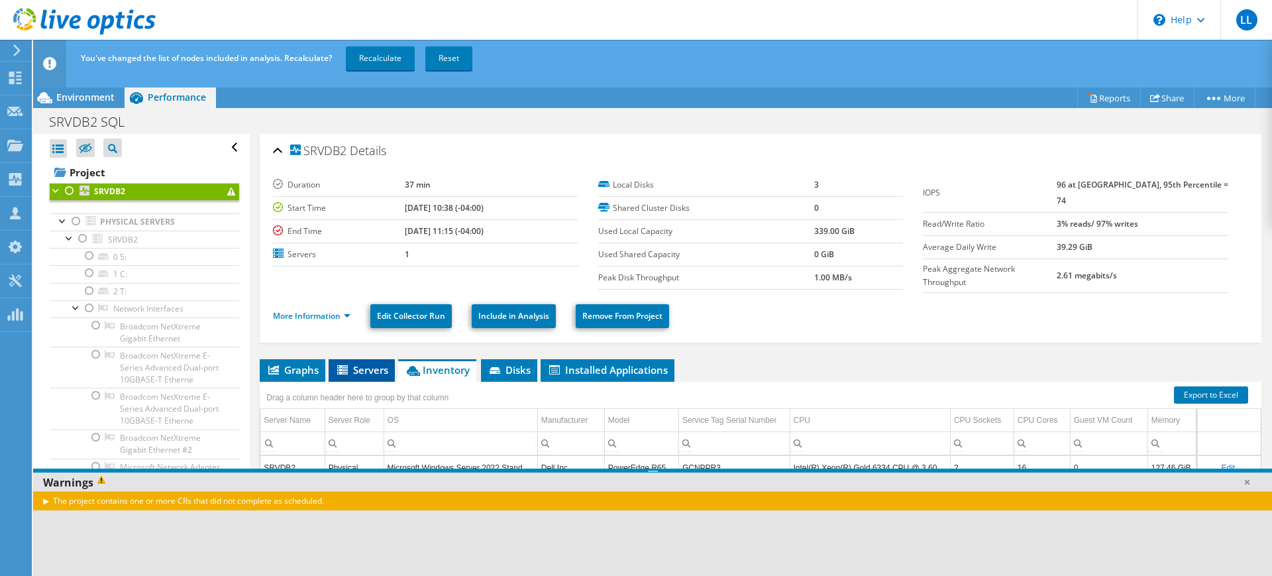
click at [331, 361] on li "Servers" at bounding box center [362, 370] width 66 height 23
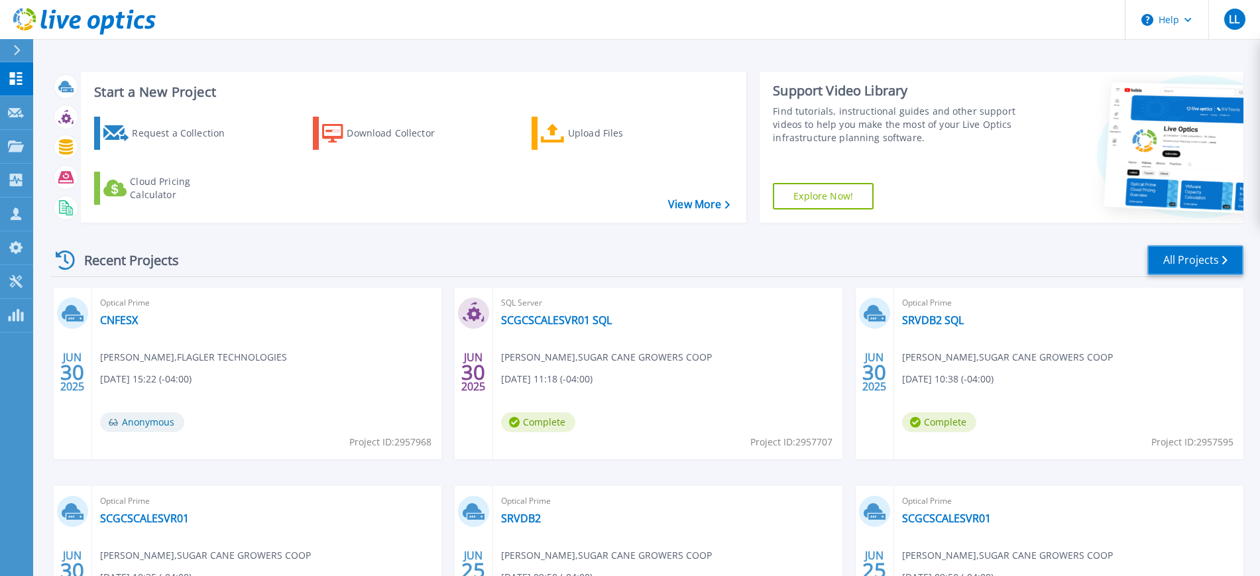
click at [1152, 268] on link "All Projects" at bounding box center [1195, 260] width 96 height 30
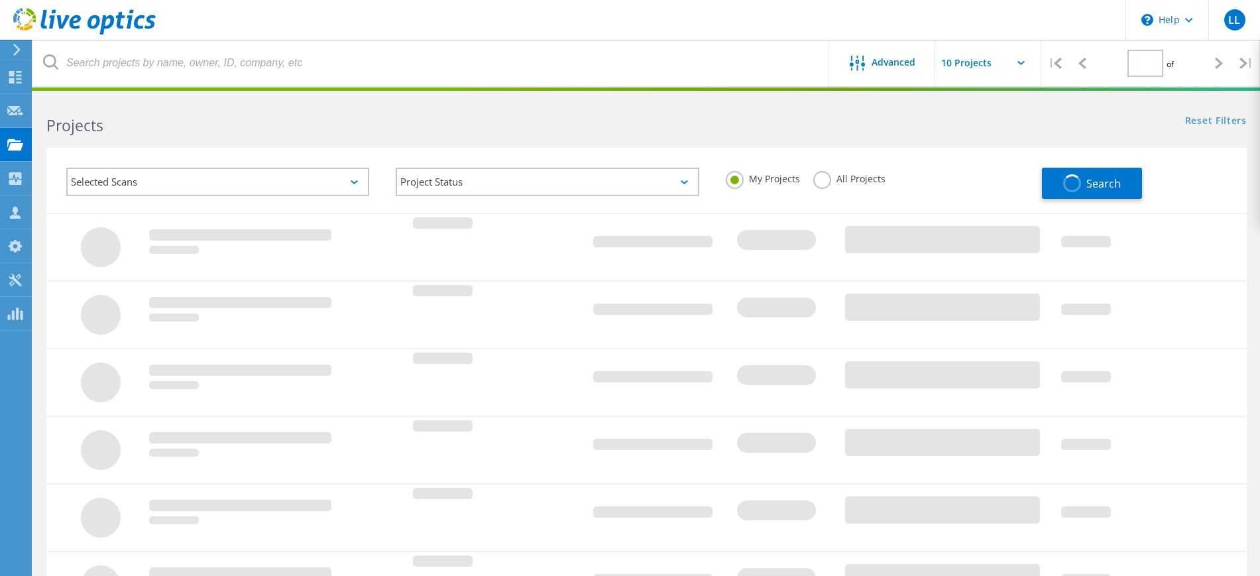
type input "2"
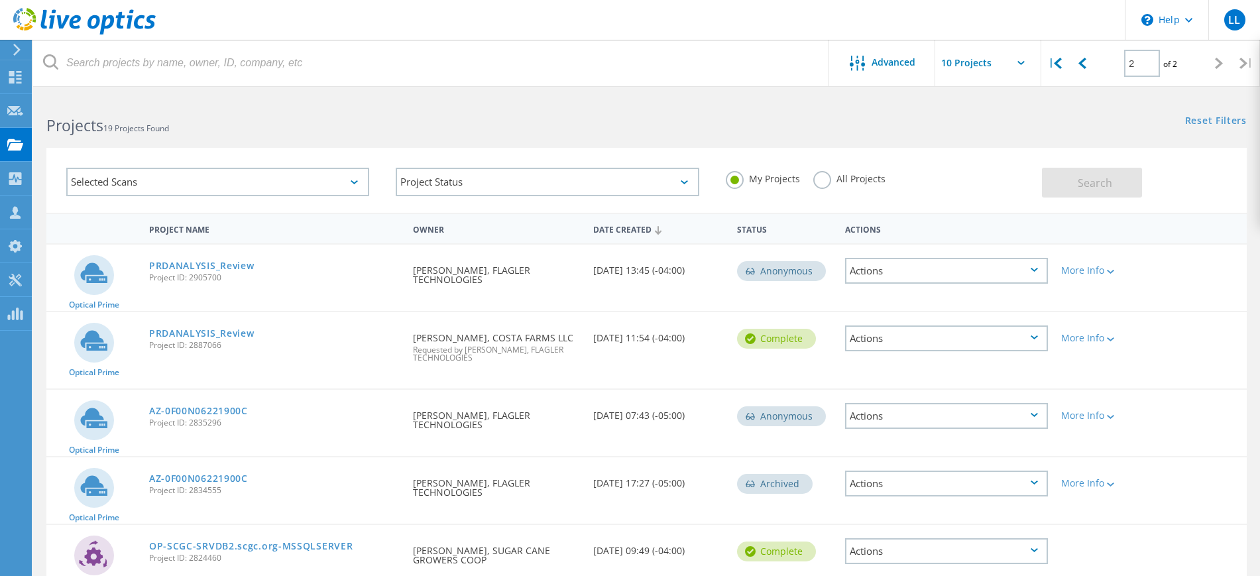
click at [979, 61] on input "text" at bounding box center [1001, 63] width 133 height 46
click at [795, 140] on div "Selected Scans Project Status In Progress Complete Published Anonymous Archived…" at bounding box center [646, 172] width 1227 height 82
click at [989, 62] on input "text" at bounding box center [1001, 63] width 133 height 46
click at [973, 116] on div "Show 20 Projects" at bounding box center [1001, 120] width 131 height 22
type input "Show 20 Projects"
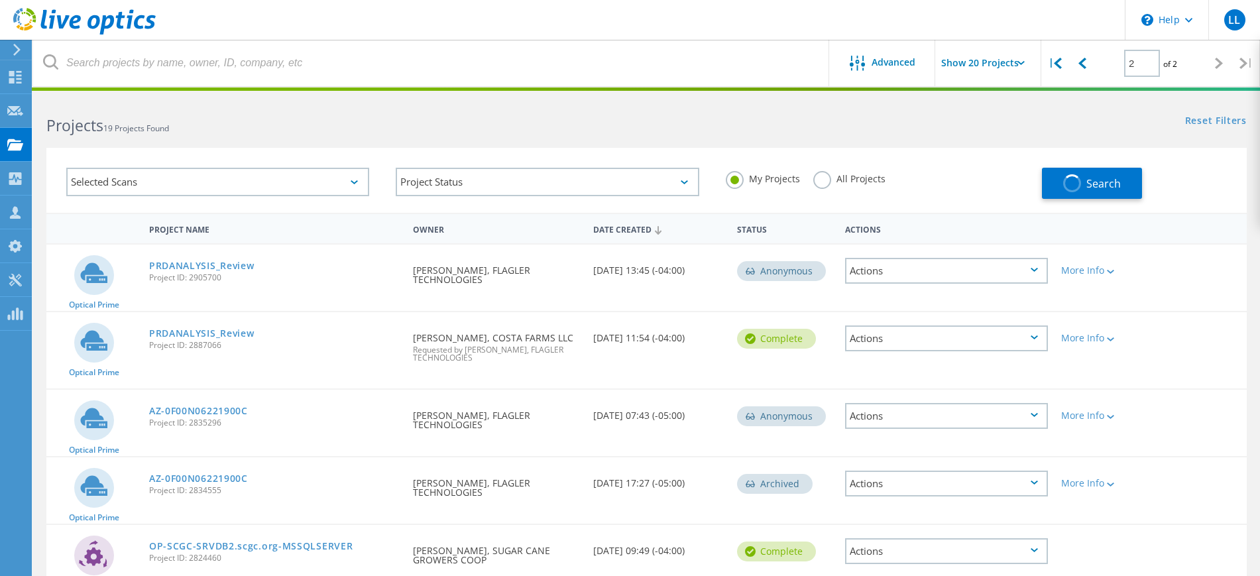
type input "1"
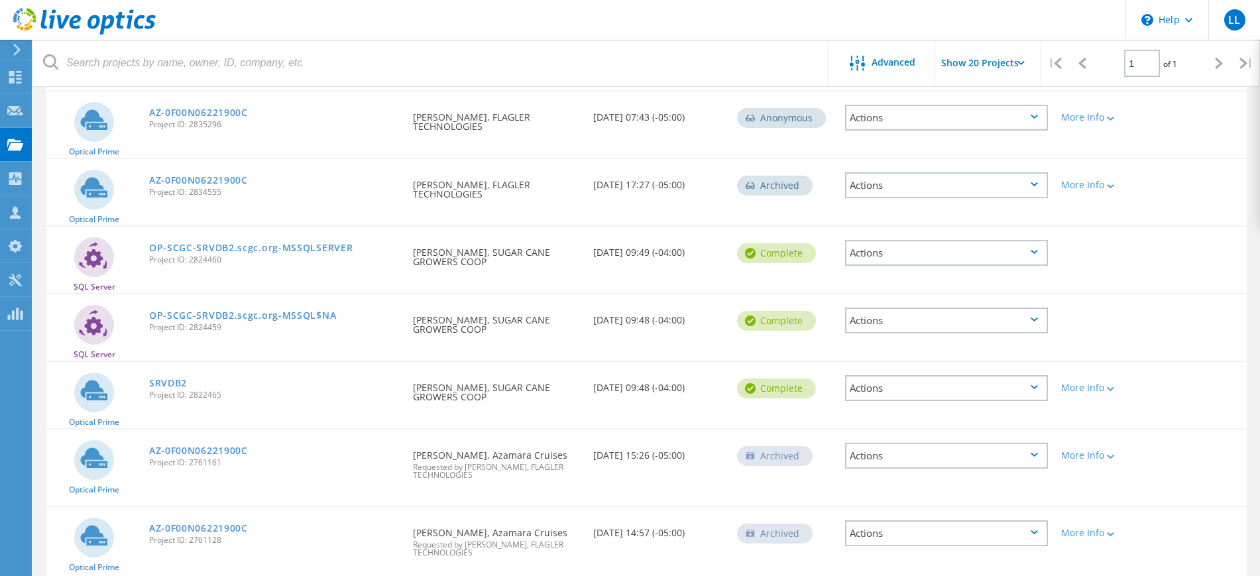
scroll to position [1160, 0]
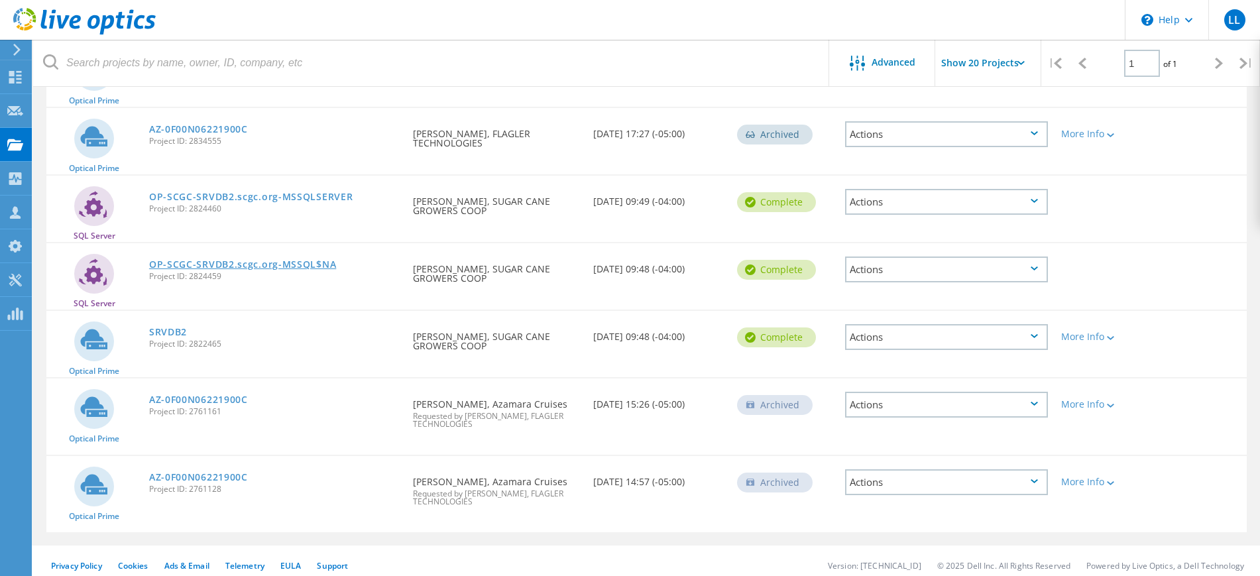
click at [310, 260] on link "OP-SCGC-SRVDB2.scgc.org-MSSQL$NA" at bounding box center [242, 264] width 187 height 9
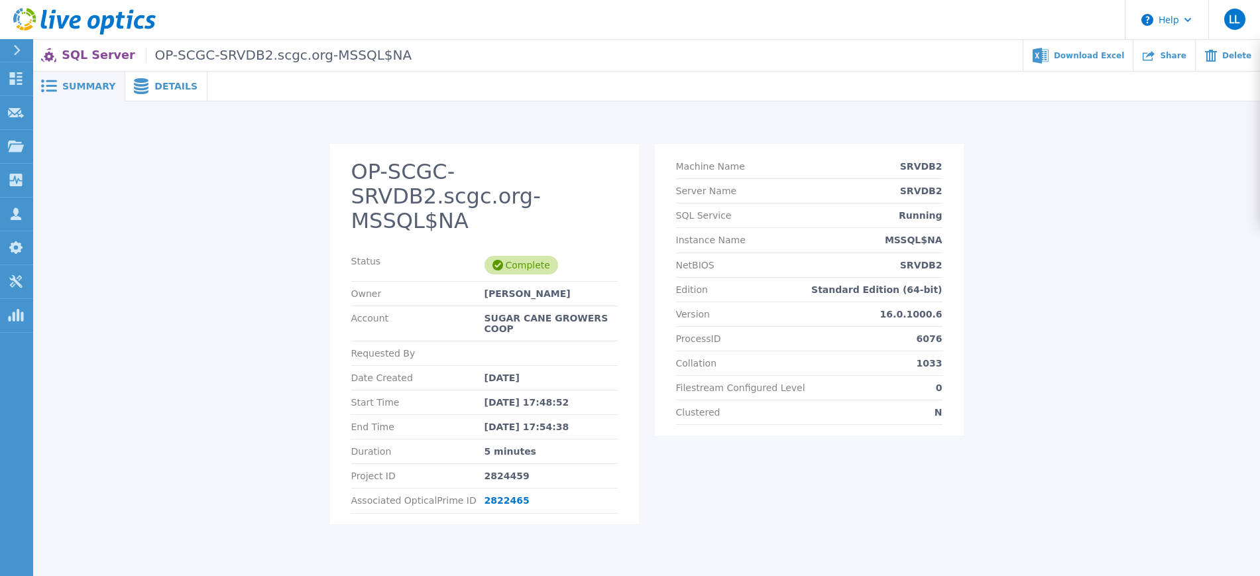
click at [182, 91] on div "Details" at bounding box center [166, 87] width 82 height 30
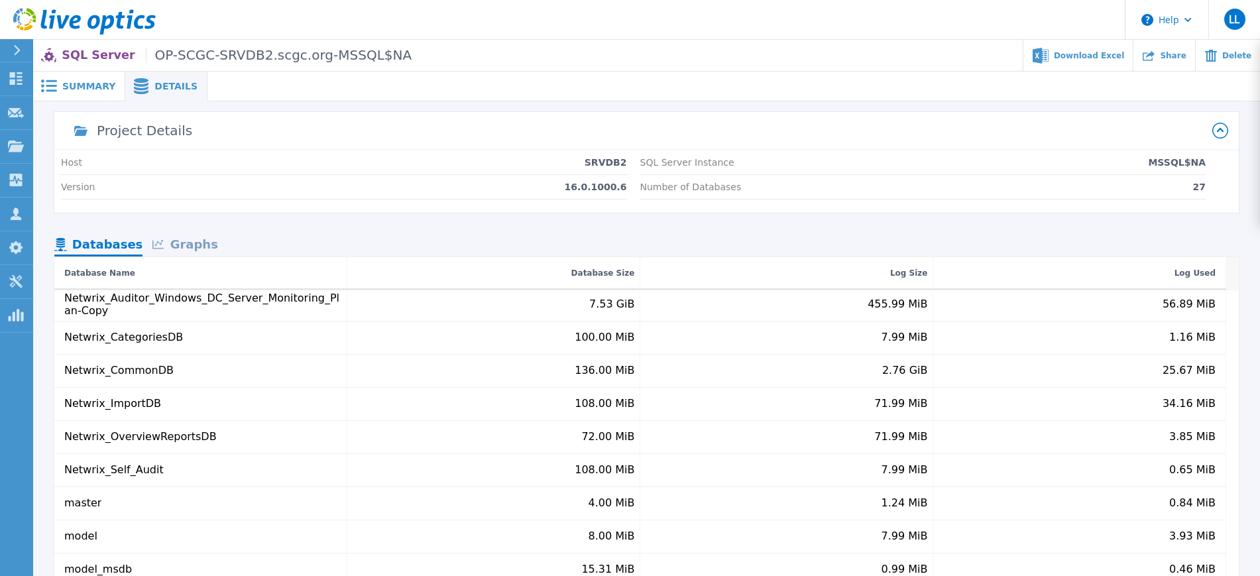
scroll to position [516, 0]
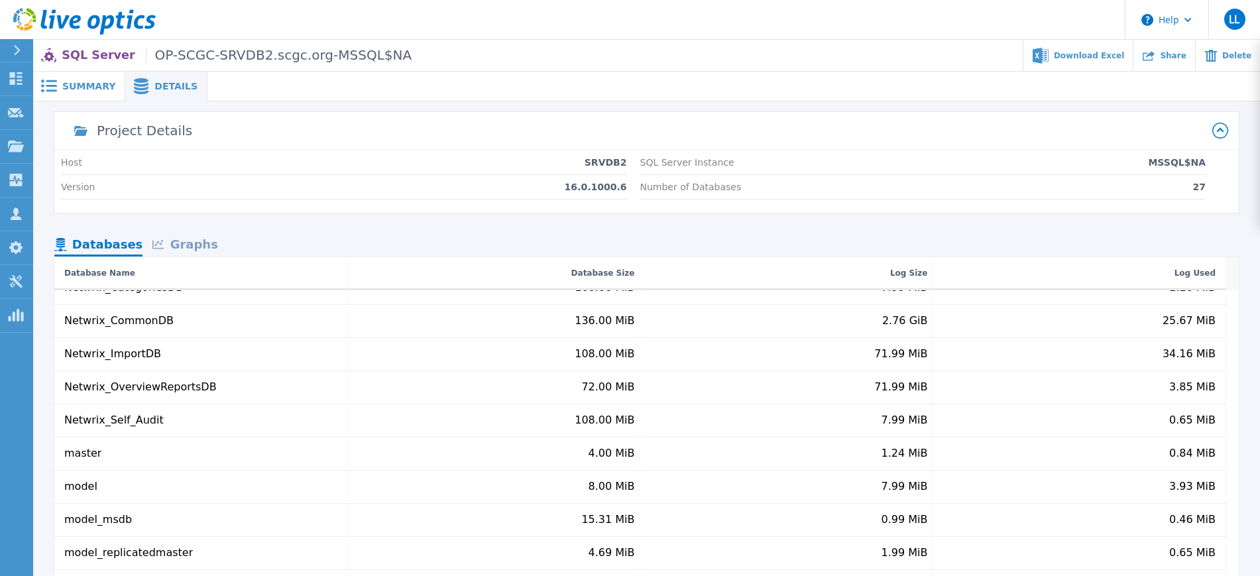
click at [192, 239] on div "Graphs" at bounding box center [184, 245] width 85 height 23
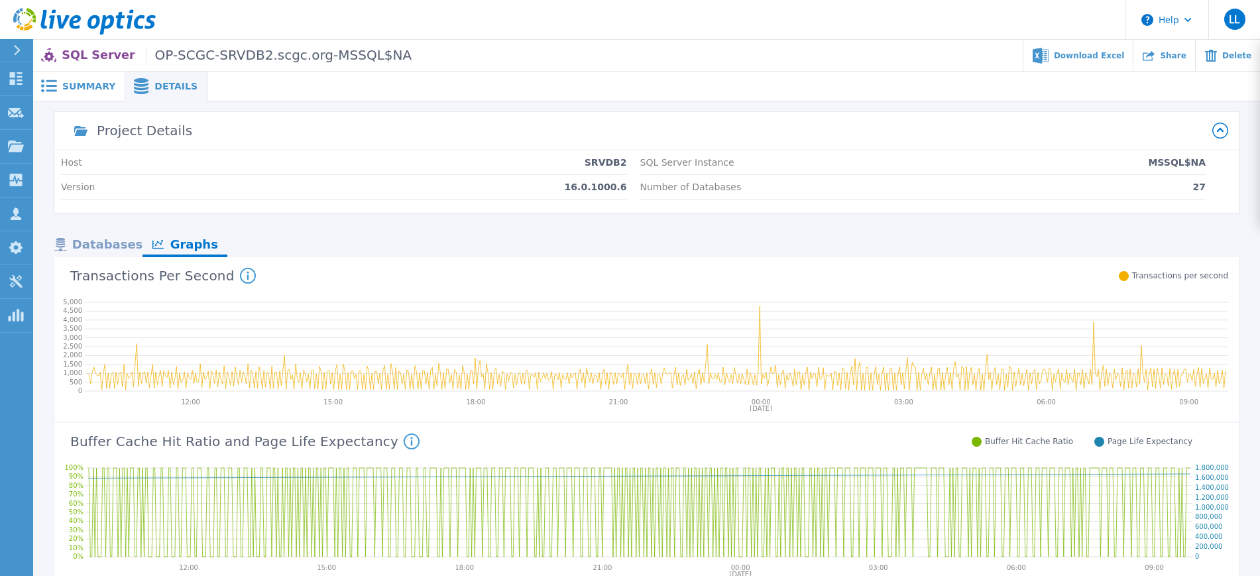
click at [89, 235] on div "Databases" at bounding box center [98, 245] width 88 height 23
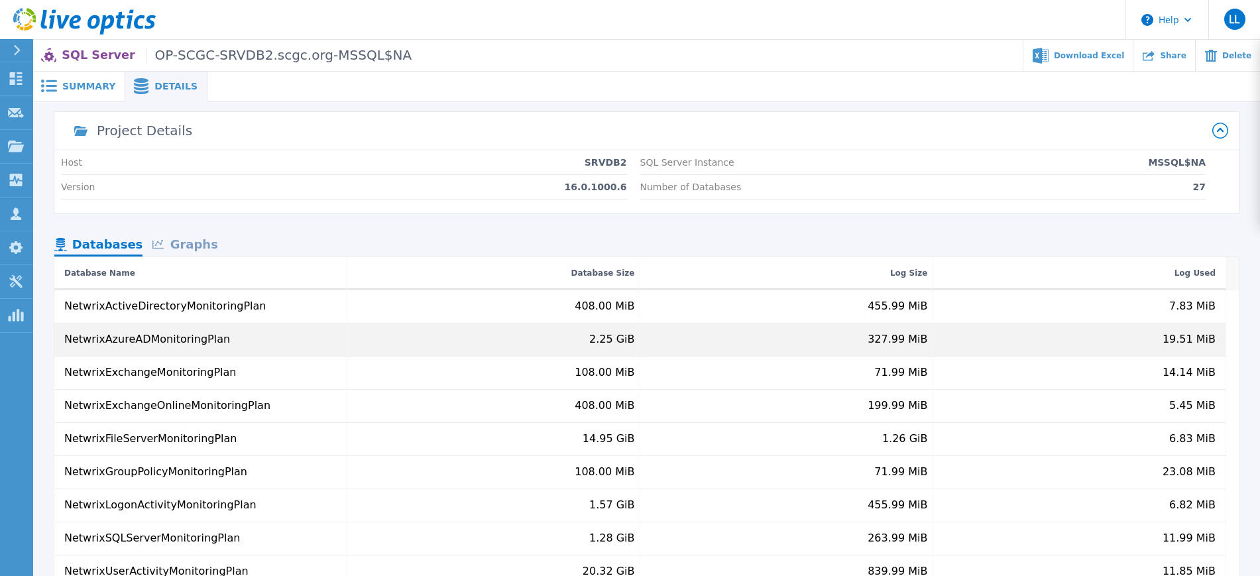
click at [201, 338] on div "NetwrixAzureADMonitoringPlan" at bounding box center [147, 339] width 166 height 12
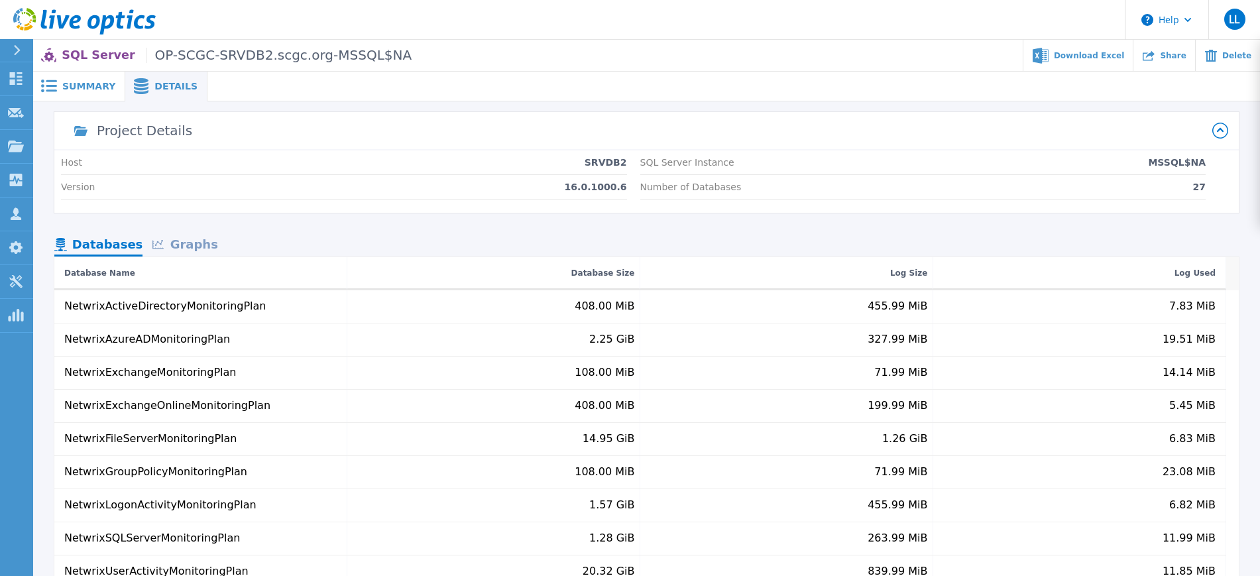
click at [208, 244] on div "Graphs" at bounding box center [184, 245] width 85 height 23
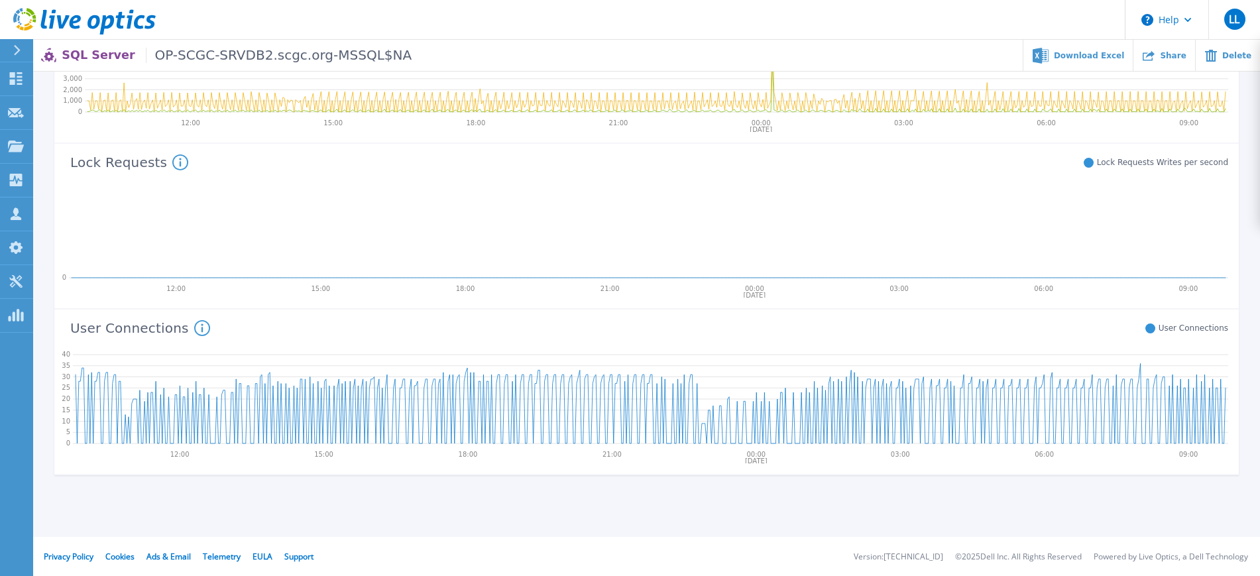
scroll to position [611, 0]
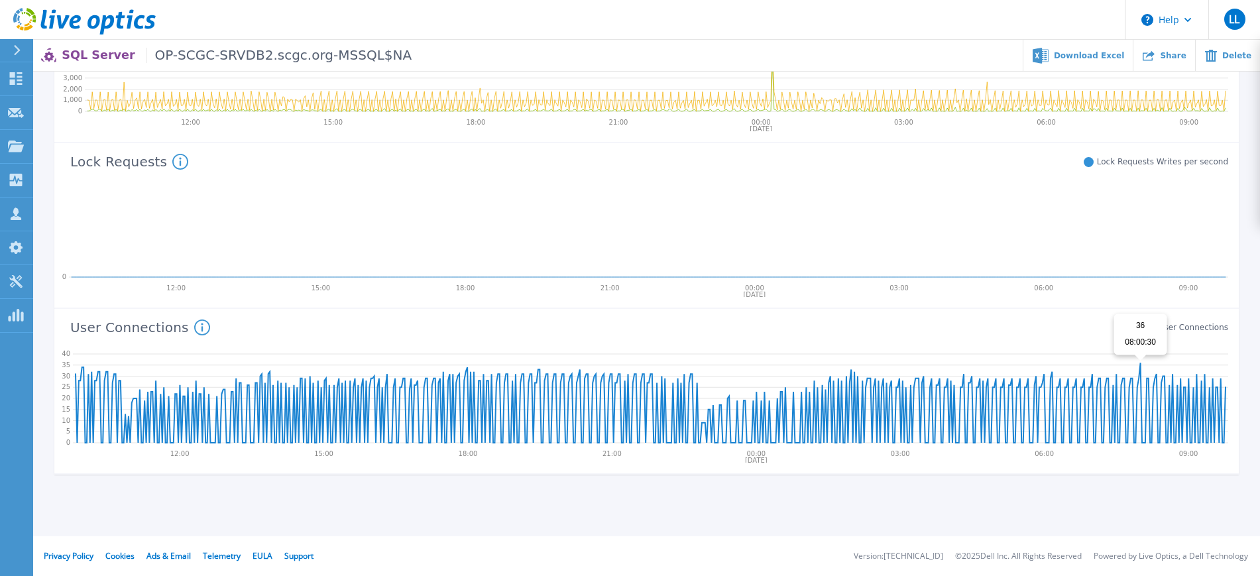
click at [1140, 364] on icon at bounding box center [651, 403] width 1150 height 80
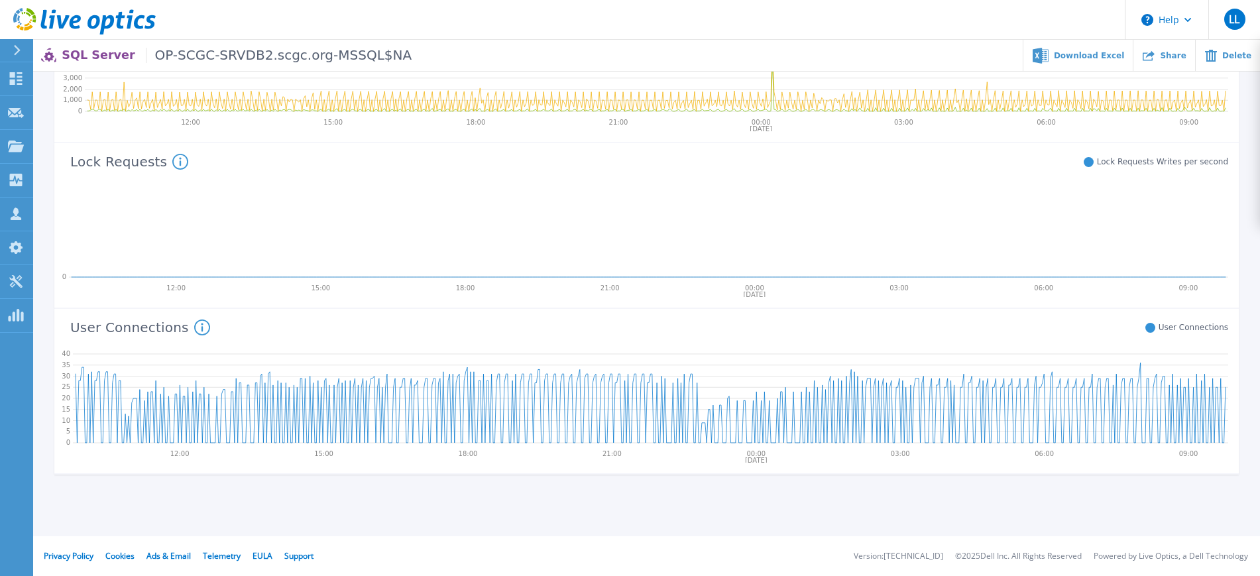
click at [194, 331] on icon at bounding box center [202, 327] width 16 height 16
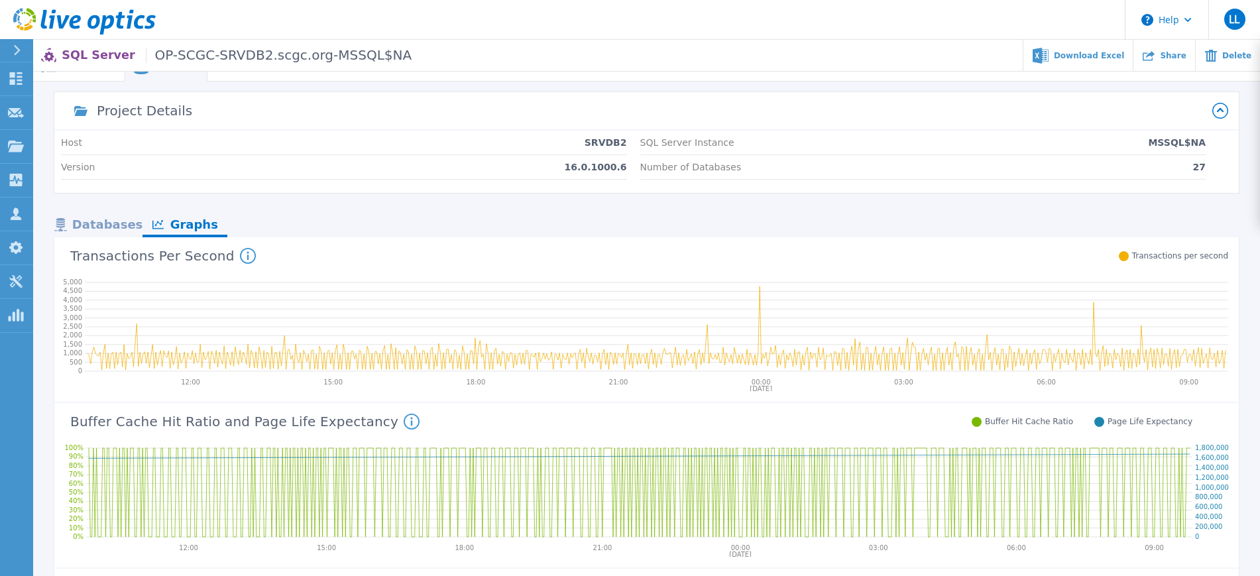
scroll to position [0, 0]
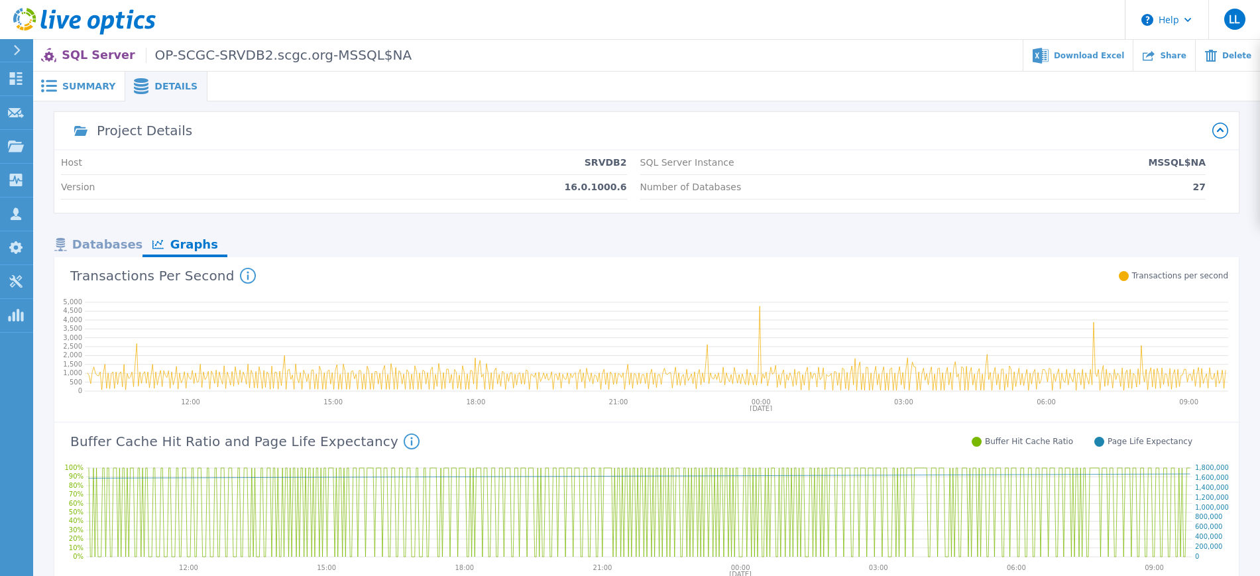
click at [90, 98] on div "Summary" at bounding box center [79, 87] width 92 height 30
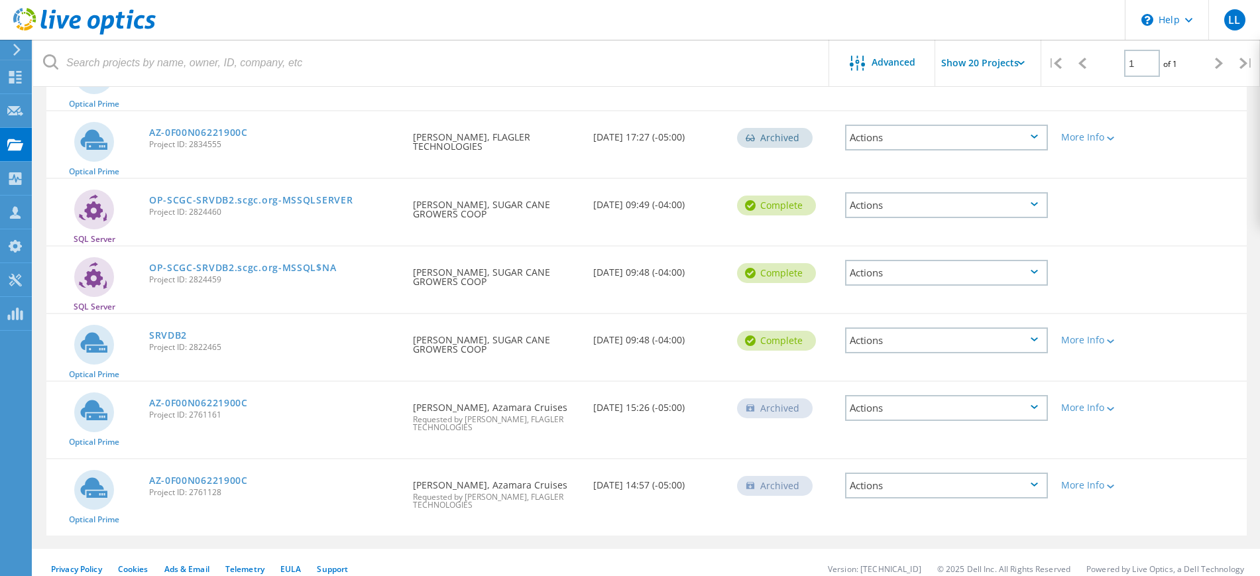
scroll to position [1160, 0]
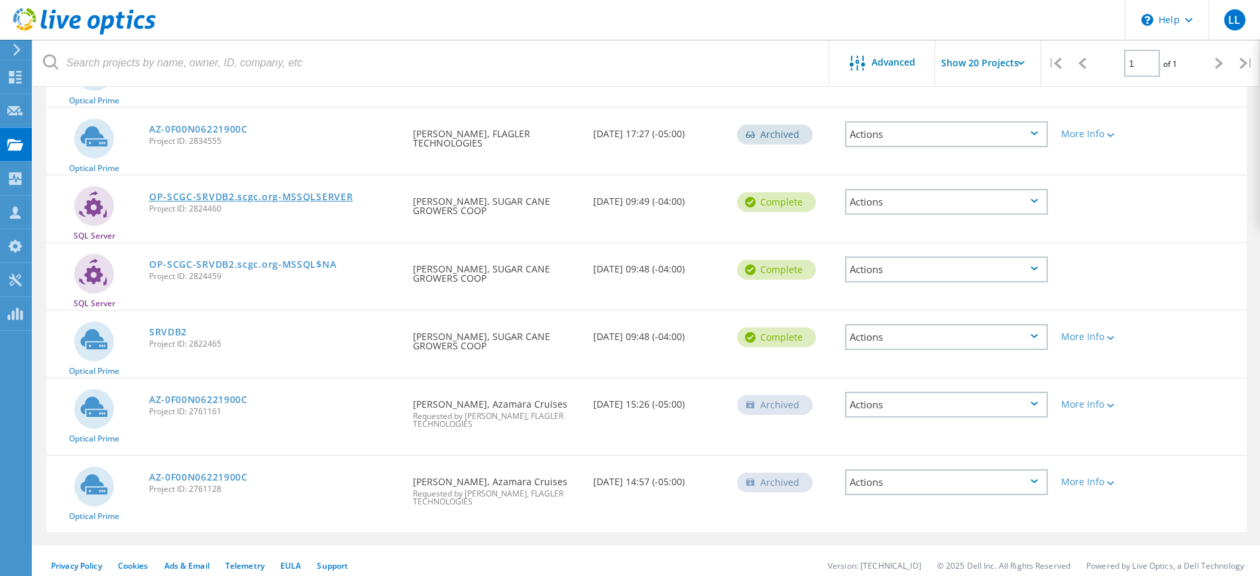
click at [244, 192] on link "OP-SCGC-SRVDB2.scgc.org-MSSQLSERVER" at bounding box center [251, 196] width 204 height 9
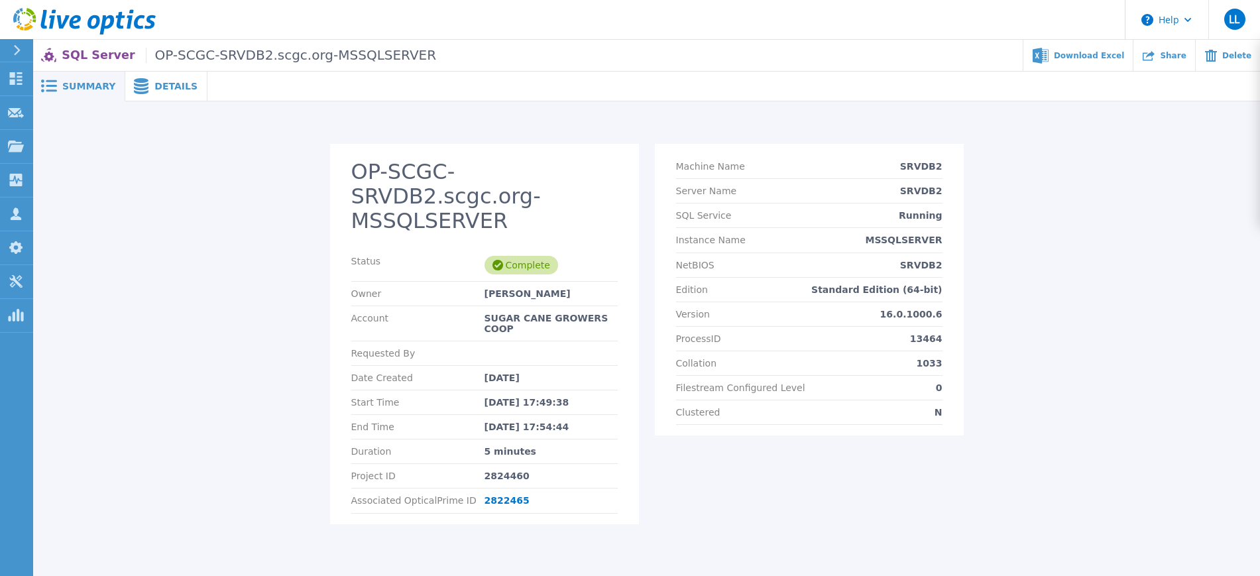
click at [162, 88] on span "Details" at bounding box center [175, 86] width 43 height 9
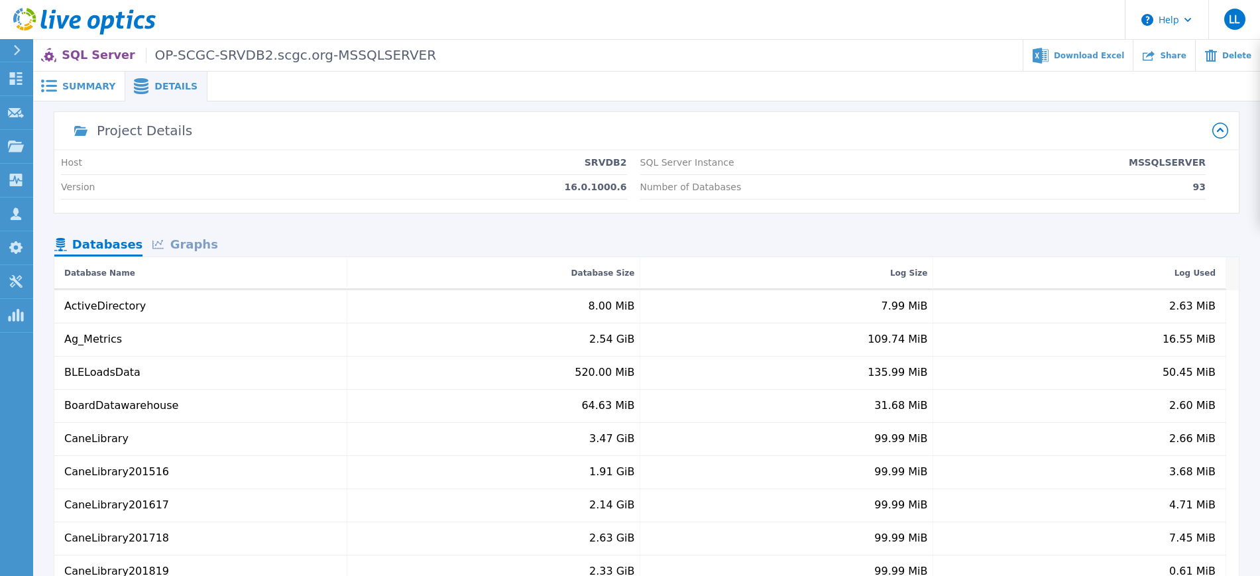
click at [176, 254] on div "Graphs" at bounding box center [184, 245] width 85 height 23
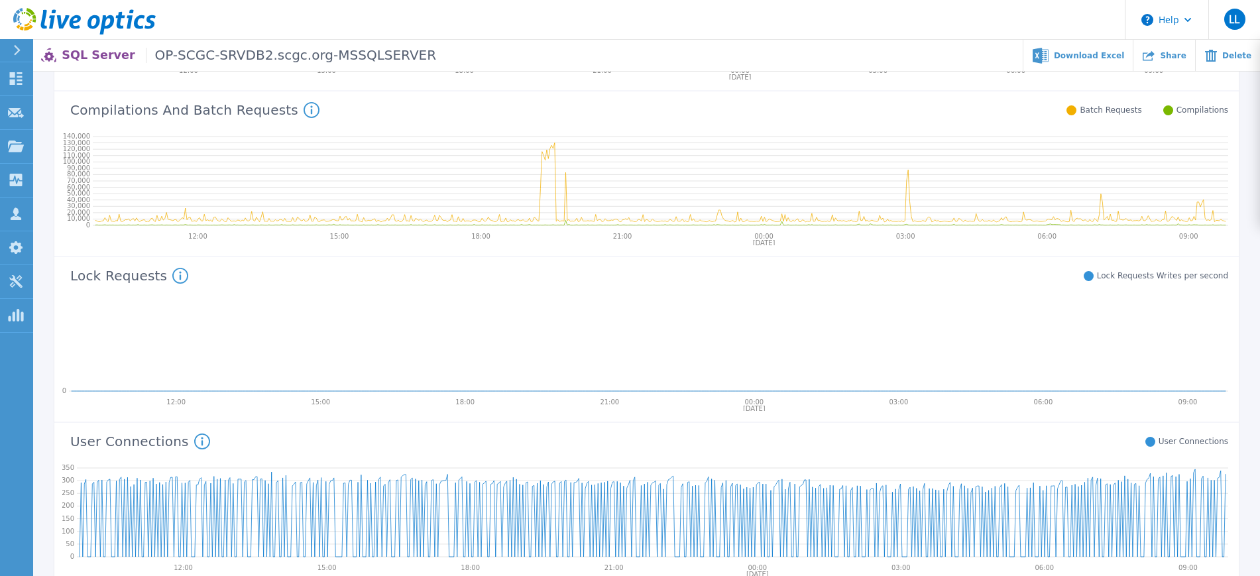
scroll to position [580, 0]
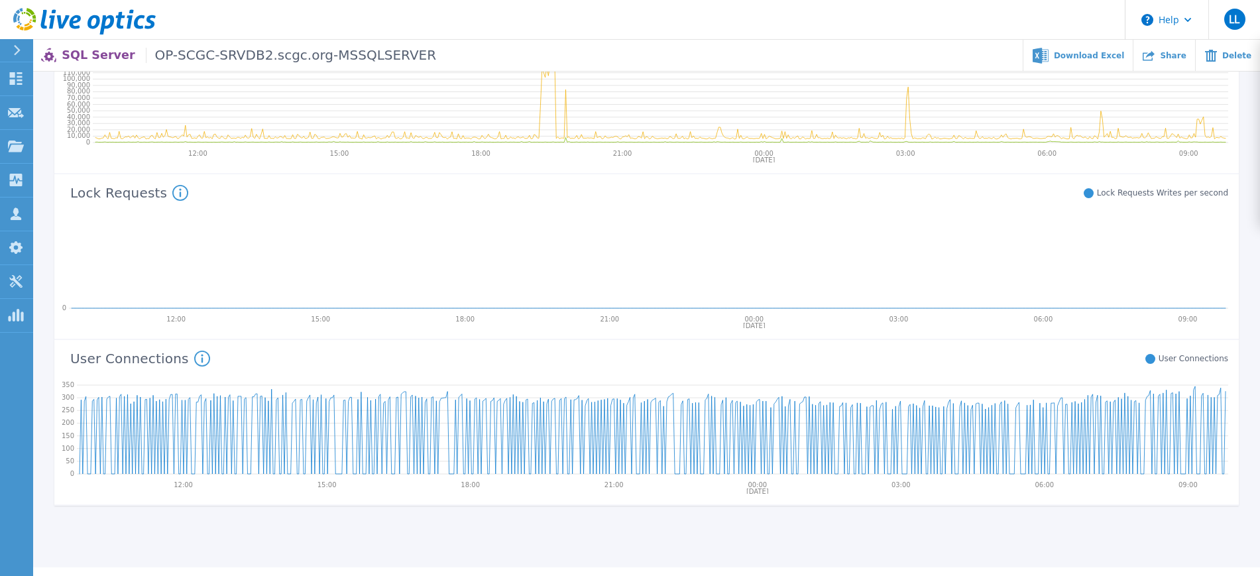
click at [360, 393] on icon at bounding box center [652, 427] width 1151 height 106
click at [363, 394] on icon at bounding box center [652, 427] width 1151 height 106
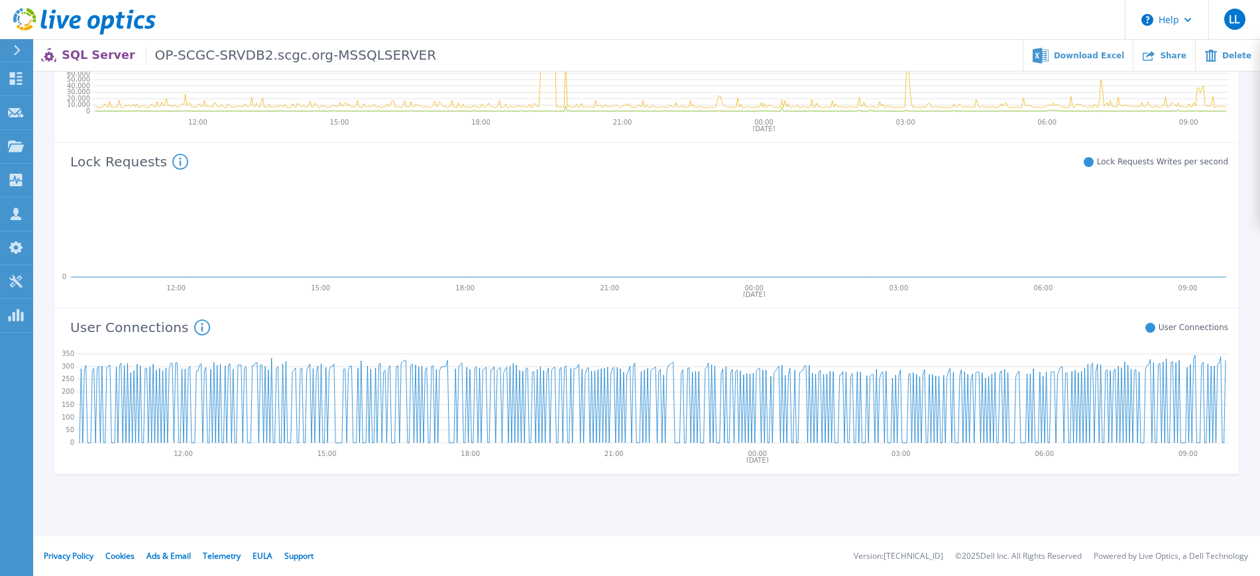
scroll to position [197, 0]
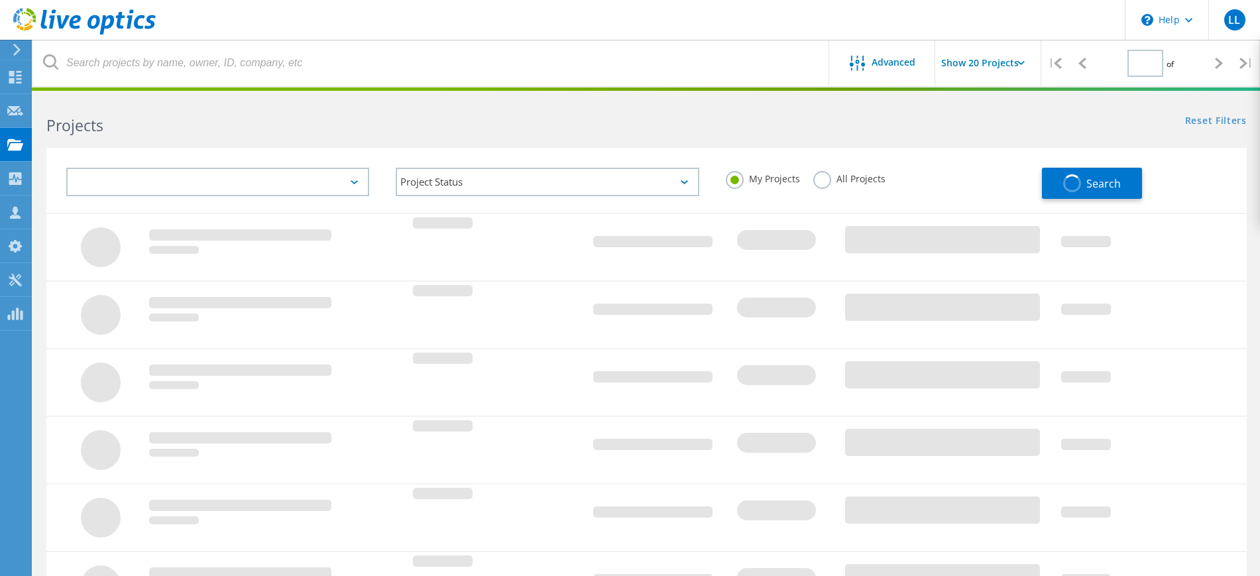
scroll to position [366, 0]
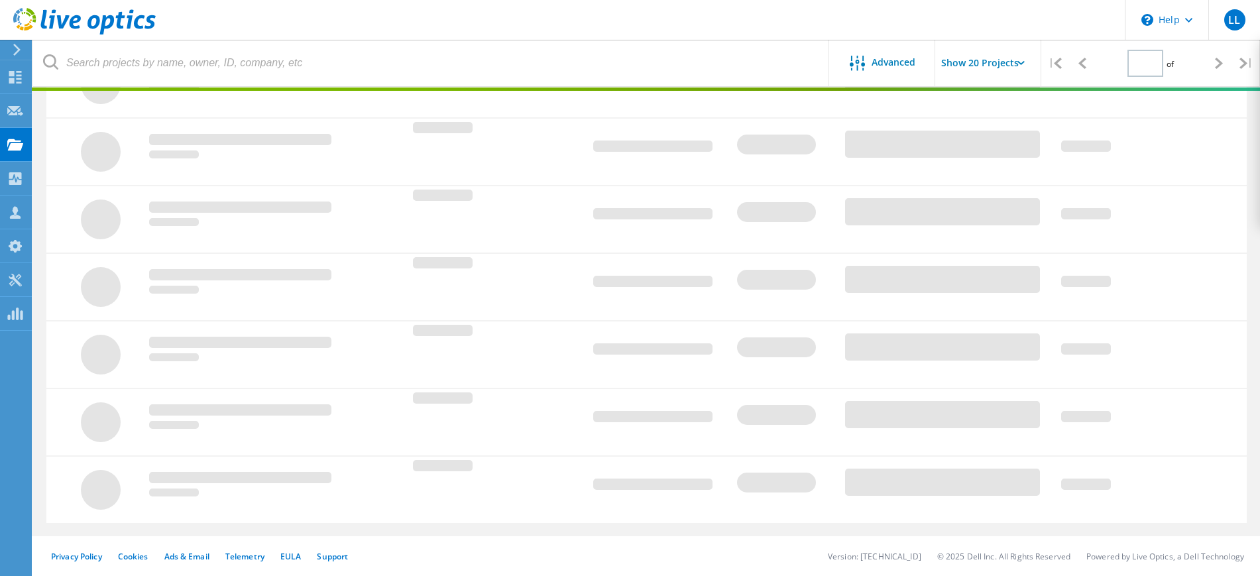
type input "1"
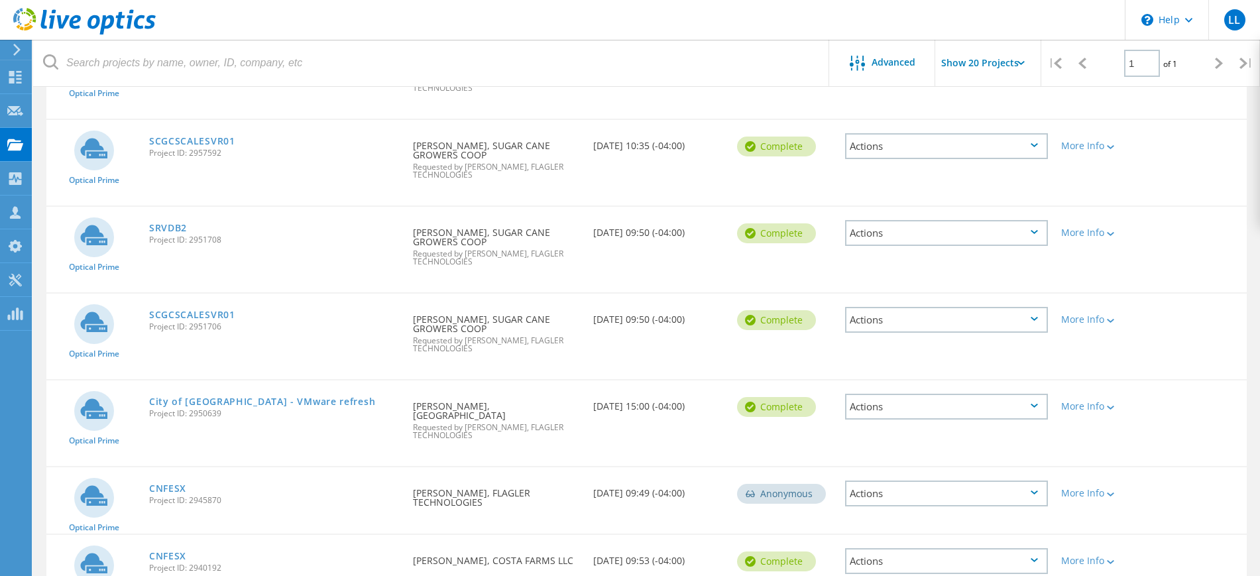
scroll to position [0, 0]
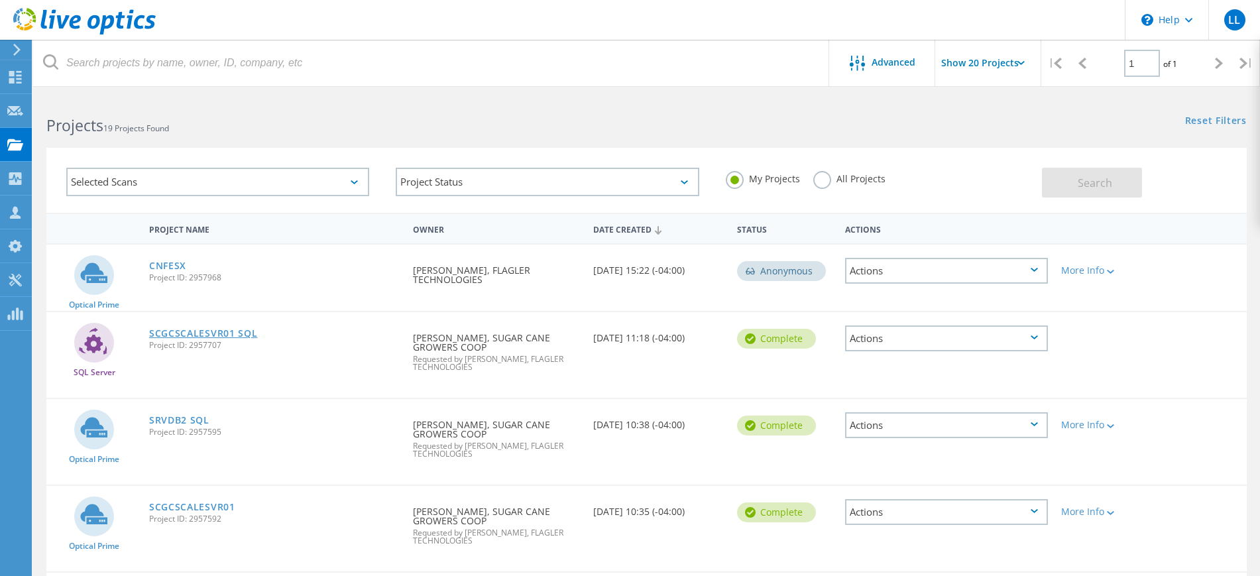
click at [197, 337] on link "SCGCSCALESVR01 SQL" at bounding box center [203, 333] width 109 height 9
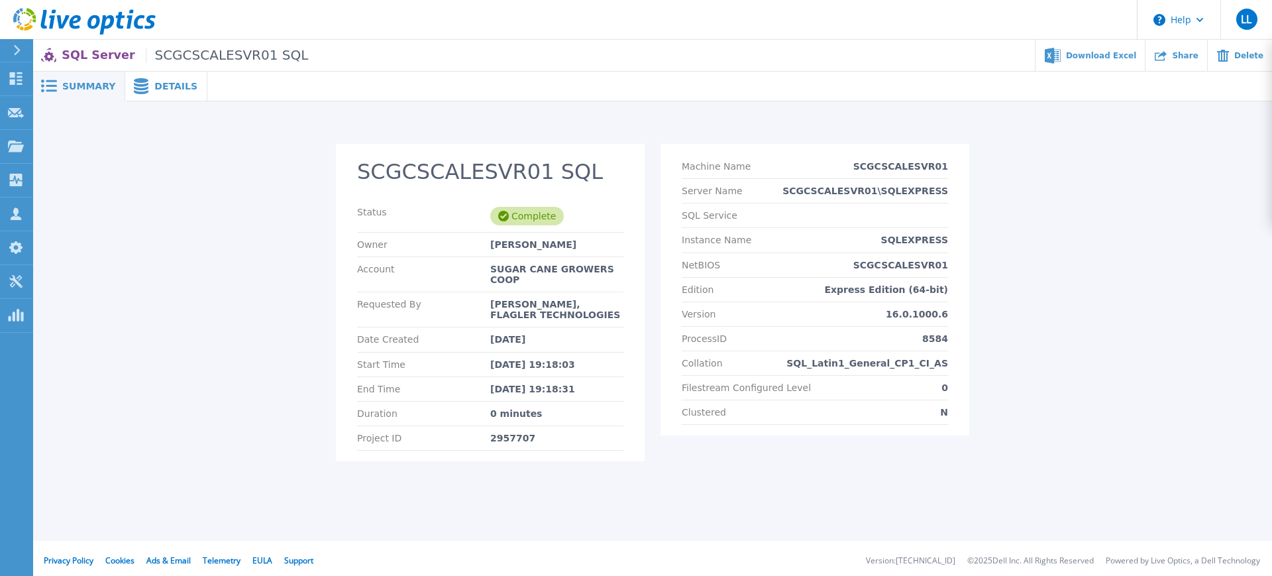
click at [172, 78] on div "Details" at bounding box center [166, 87] width 82 height 30
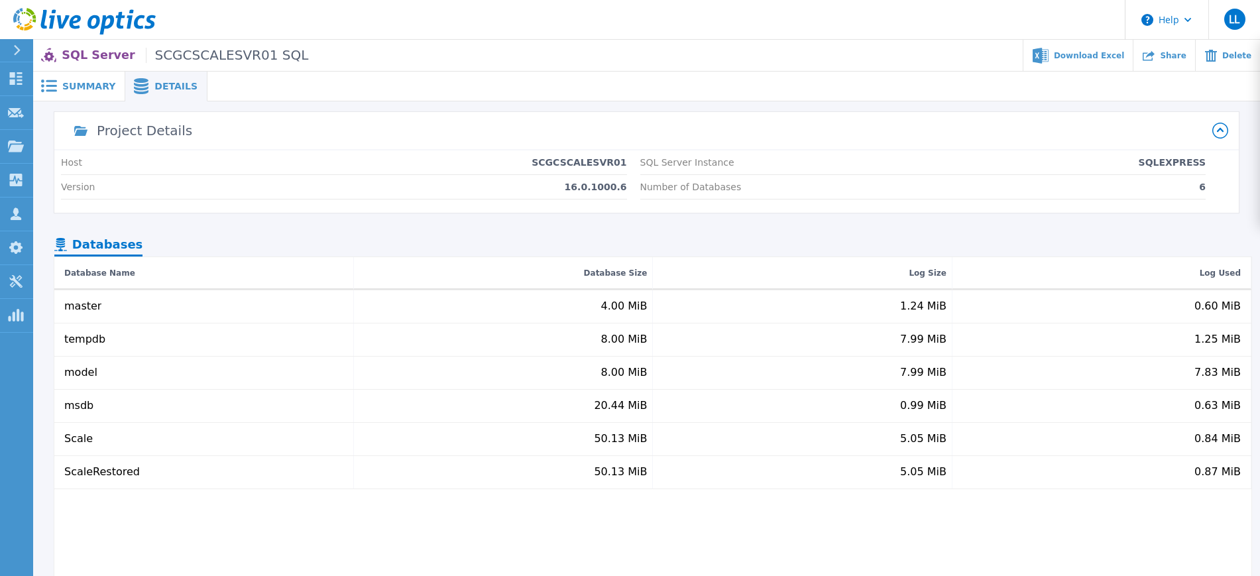
click at [103, 86] on span "Summary" at bounding box center [88, 86] width 53 height 9
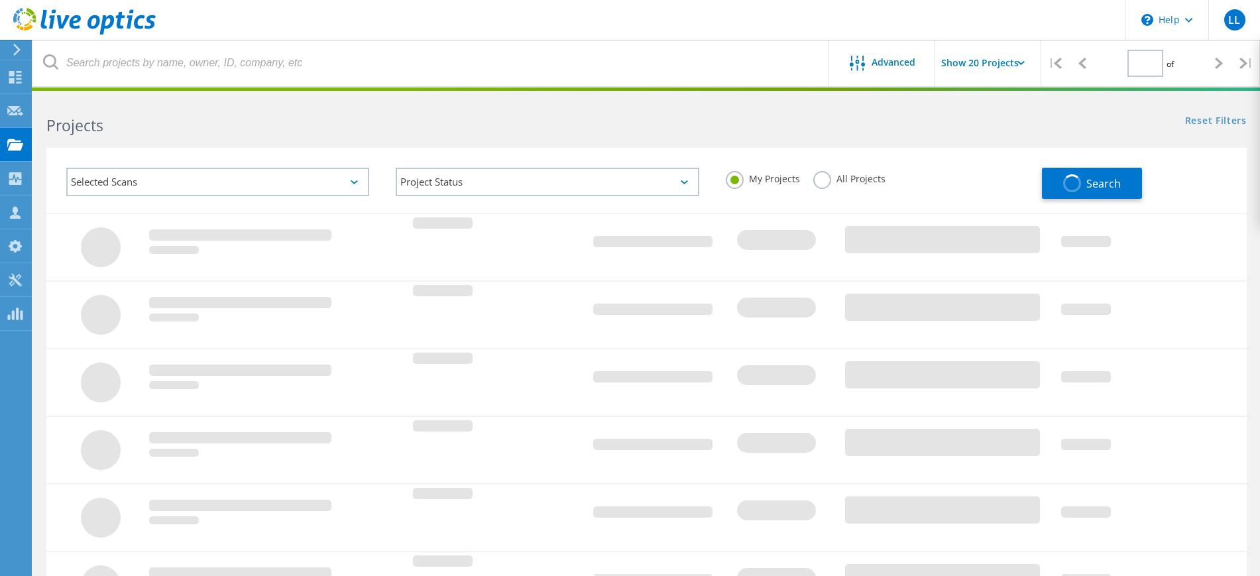
type input "1"
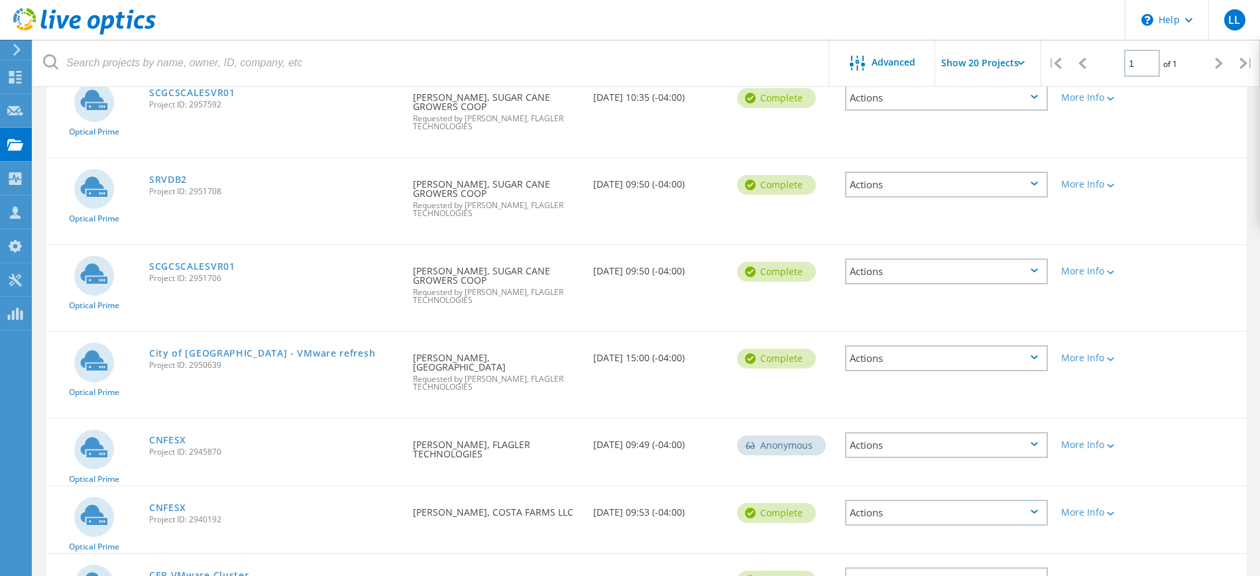
scroll to position [331, 0]
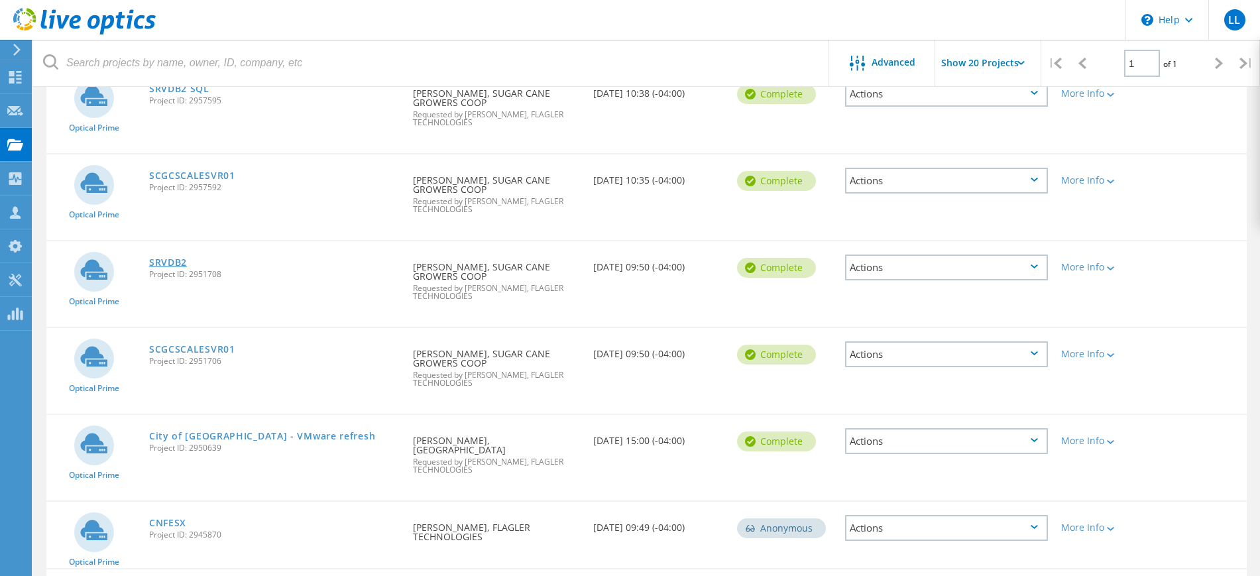
click at [172, 265] on link "SRVDB2" at bounding box center [168, 262] width 38 height 9
